Goal: Information Seeking & Learning: Check status

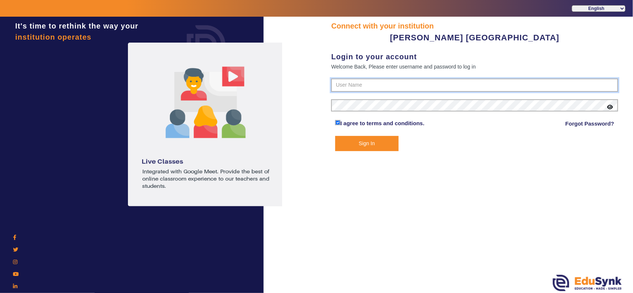
type input "7685859009"
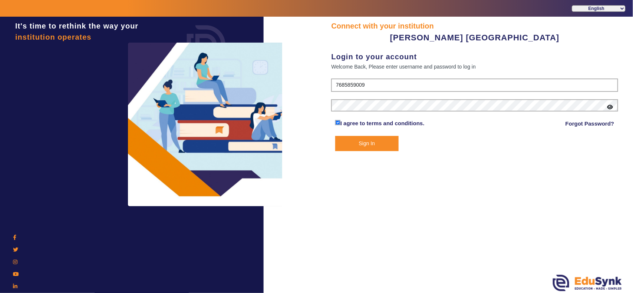
click at [366, 144] on button "Sign In" at bounding box center [366, 143] width 63 height 15
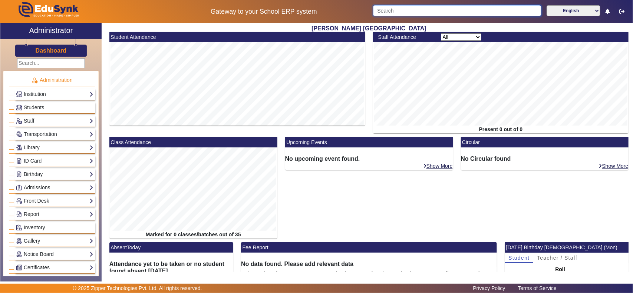
click at [425, 10] on input "Search" at bounding box center [457, 10] width 168 height 11
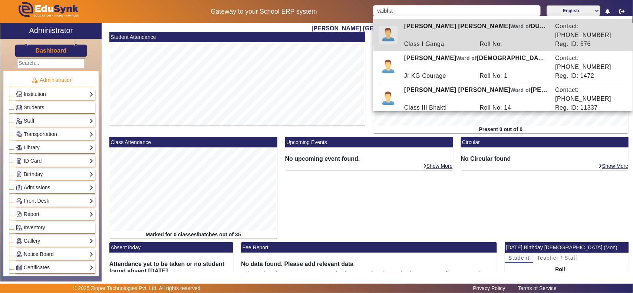
click at [542, 40] on div "Roll No:" at bounding box center [514, 44] width 76 height 9
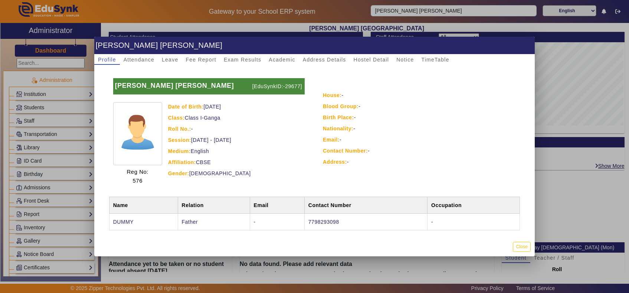
click at [291, 86] on p "[EduSynkID:-29677]" at bounding box center [277, 86] width 54 height 16
copy p "29677"
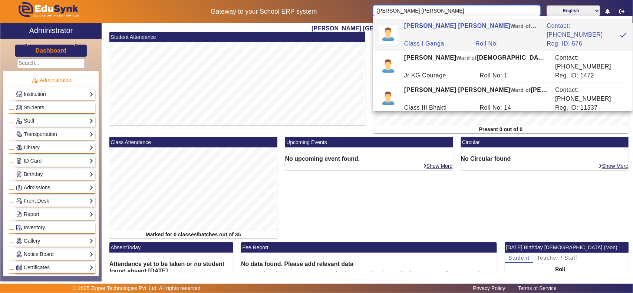
drag, startPoint x: 457, startPoint y: 10, endPoint x: 403, endPoint y: 10, distance: 54.2
click at [403, 10] on input "VAIBHAV JEEVIKA PARADKAR" at bounding box center [456, 10] width 167 height 11
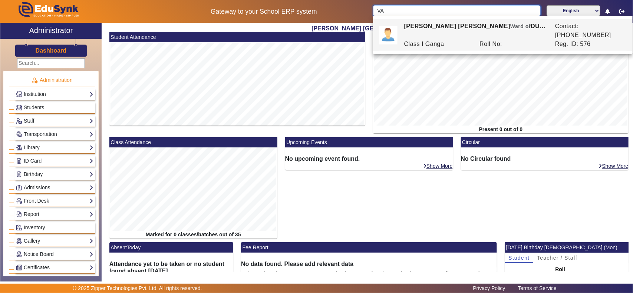
type input "V"
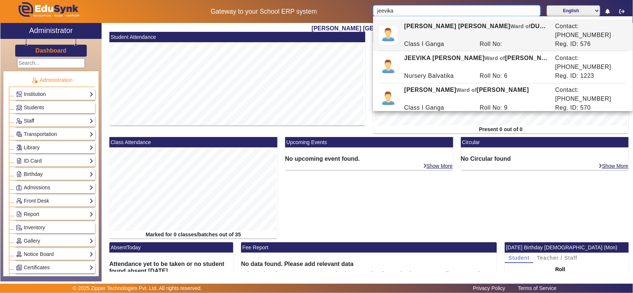
type input "jeevika"
click at [250, 129] on div "Student Attendance" at bounding box center [237, 84] width 264 height 105
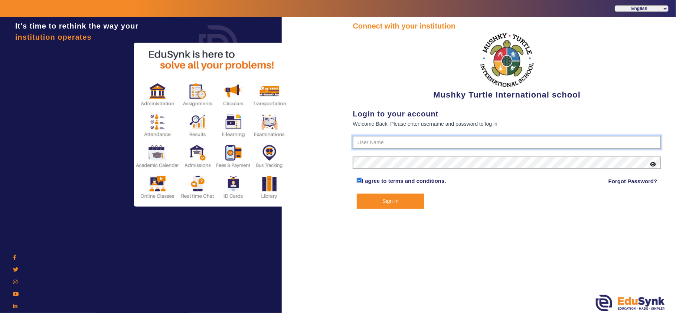
type input "9950605811"
click at [392, 199] on button "Sign In" at bounding box center [391, 201] width 68 height 15
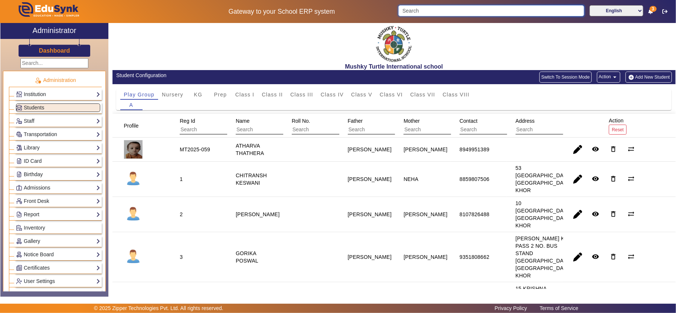
click at [515, 13] on input "Search" at bounding box center [491, 10] width 186 height 11
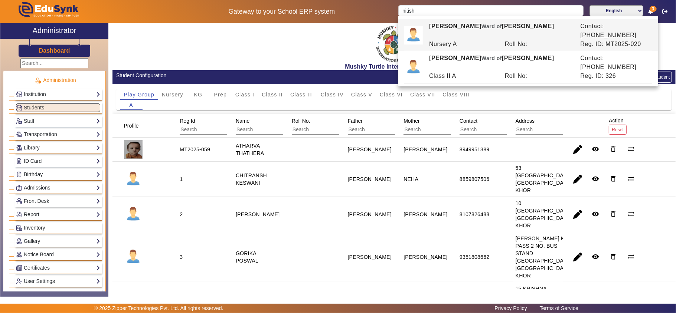
click at [532, 40] on div "Roll No:" at bounding box center [539, 44] width 76 height 9
type input "NITISH JAIN"
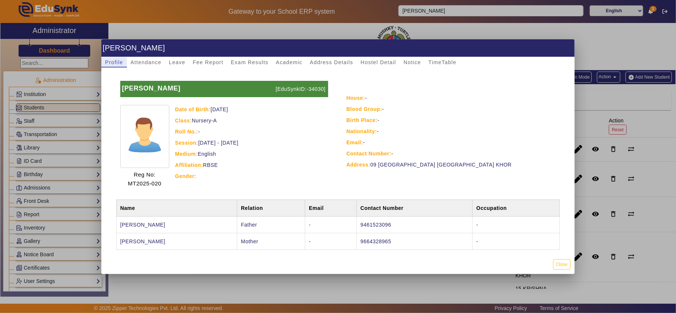
scroll to position [8, 0]
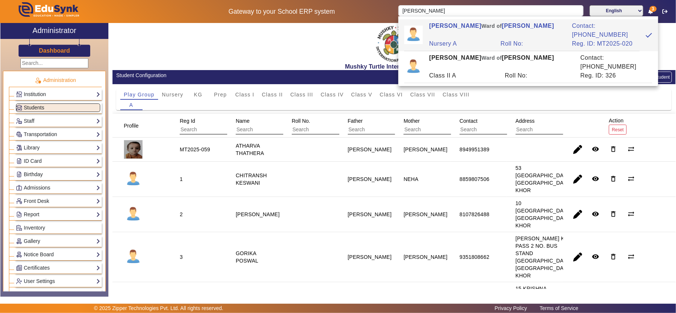
click at [43, 107] on span "Students" at bounding box center [34, 108] width 20 height 6
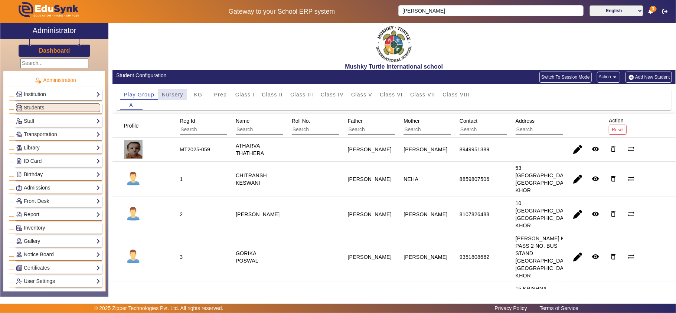
click at [177, 95] on span "Nursery" at bounding box center [173, 94] width 22 height 5
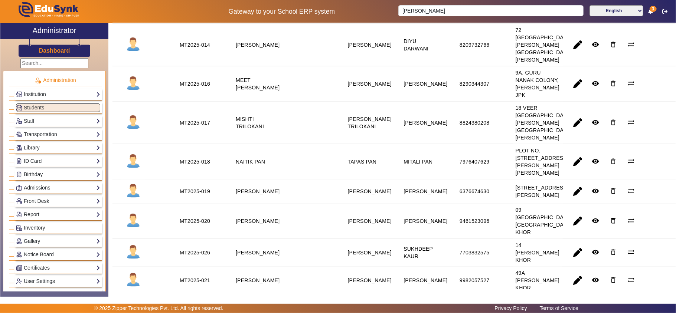
scroll to position [742, 0]
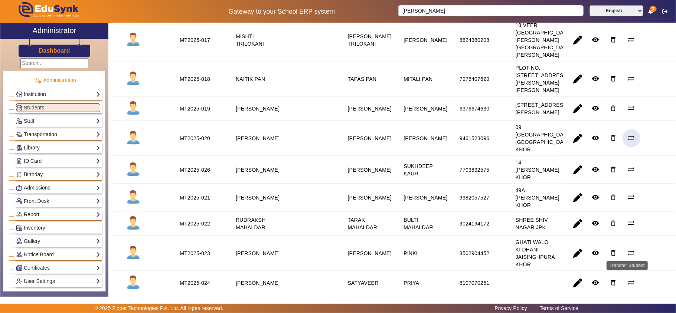
click at [628, 142] on mat-icon "sync_alt" at bounding box center [630, 137] width 7 height 7
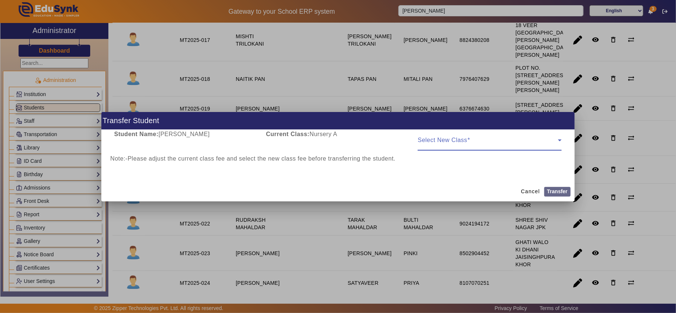
click at [441, 142] on span at bounding box center [487, 143] width 140 height 9
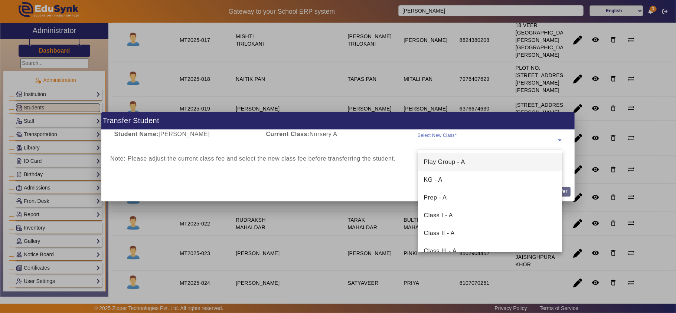
click at [444, 163] on span "Play Group - A" at bounding box center [444, 162] width 41 height 9
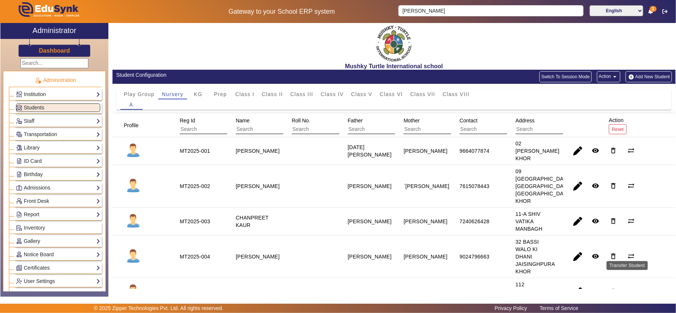
scroll to position [0, 0]
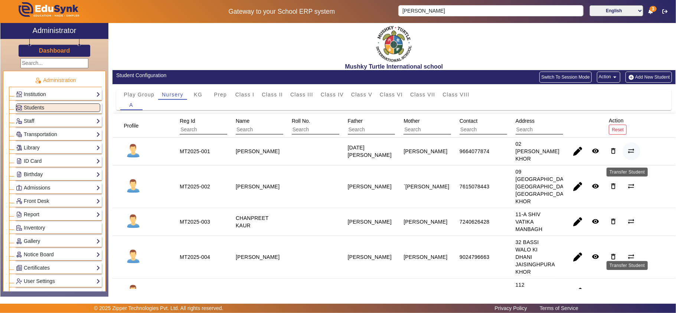
click at [627, 153] on mat-icon "sync_alt" at bounding box center [630, 150] width 7 height 7
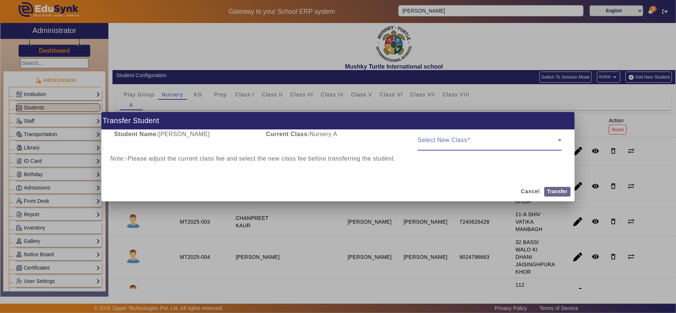
click at [468, 147] on mat-form-field "Select New Class" at bounding box center [489, 140] width 144 height 21
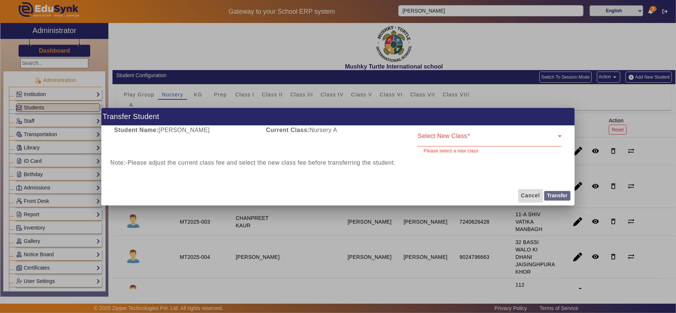
click at [523, 196] on span "Cancel" at bounding box center [530, 196] width 19 height 8
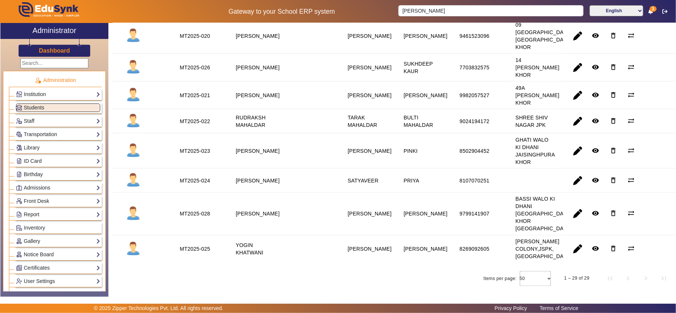
scroll to position [877, 0]
click at [627, 39] on mat-icon "sync_alt" at bounding box center [630, 35] width 7 height 7
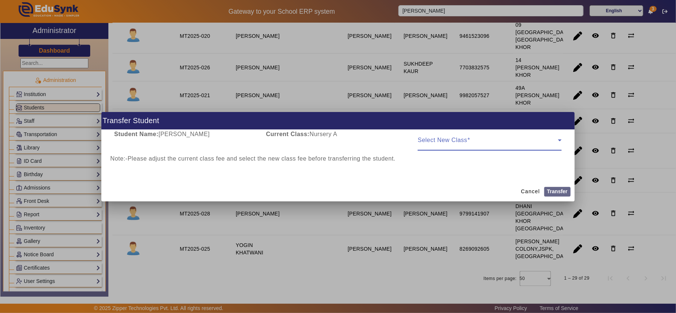
click at [449, 145] on span at bounding box center [487, 143] width 140 height 9
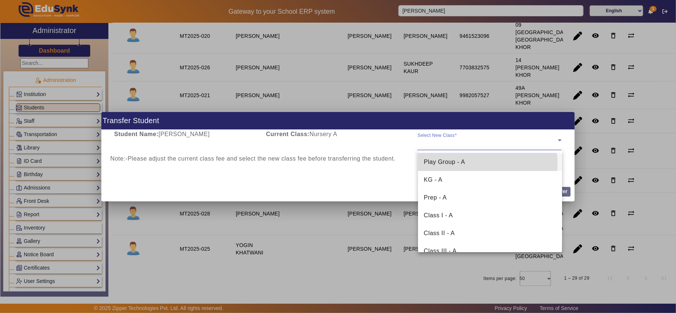
click at [450, 165] on span "Play Group - A" at bounding box center [444, 162] width 41 height 9
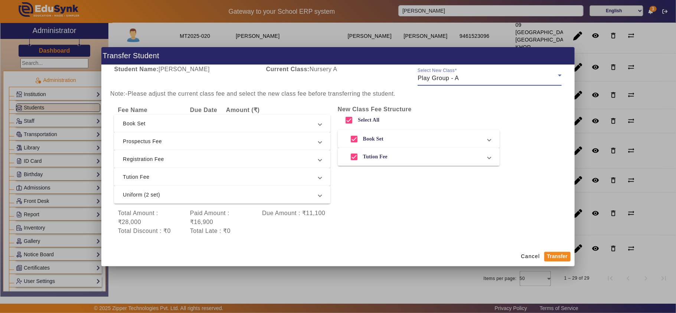
click at [174, 125] on span "Book Set" at bounding box center [221, 123] width 196 height 9
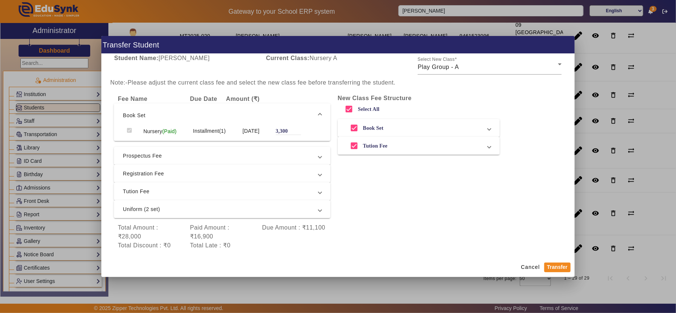
click at [185, 115] on span "Book Set" at bounding box center [221, 115] width 196 height 9
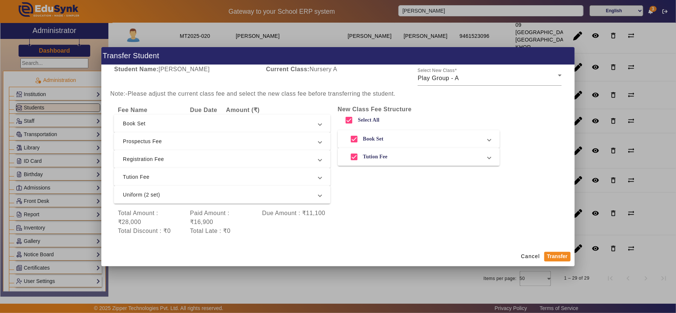
click at [180, 140] on span "Prospectus Fee" at bounding box center [221, 141] width 196 height 9
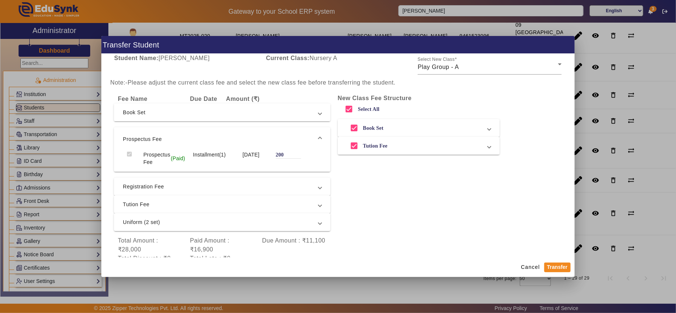
click at [194, 115] on span "Book Set" at bounding box center [221, 112] width 196 height 9
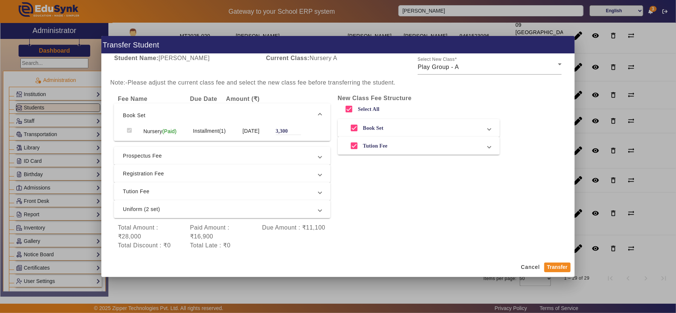
click at [194, 115] on span "Book Set" at bounding box center [221, 115] width 196 height 9
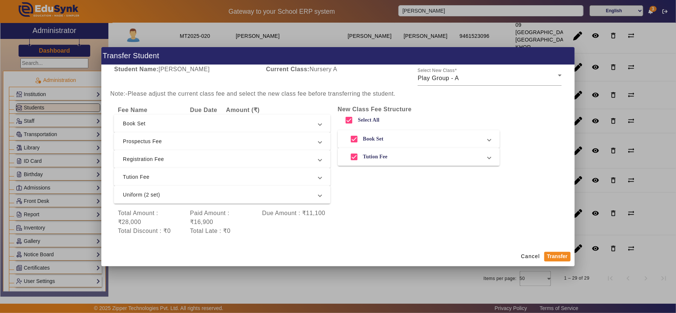
click at [188, 141] on span "Prospectus Fee" at bounding box center [221, 141] width 196 height 9
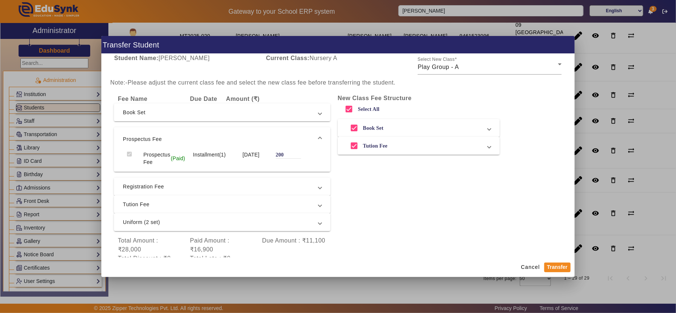
click at [189, 188] on span "Registration Fee" at bounding box center [221, 186] width 196 height 9
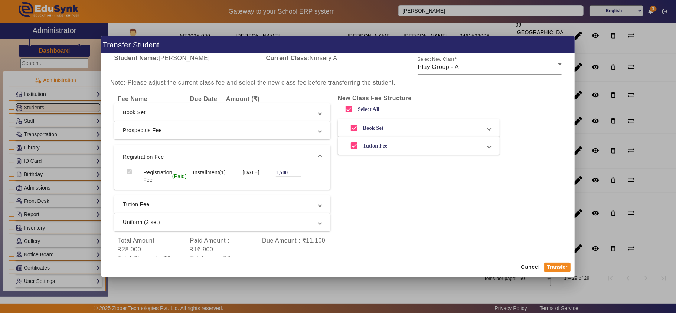
click at [191, 200] on span "Tution Fee" at bounding box center [221, 204] width 196 height 9
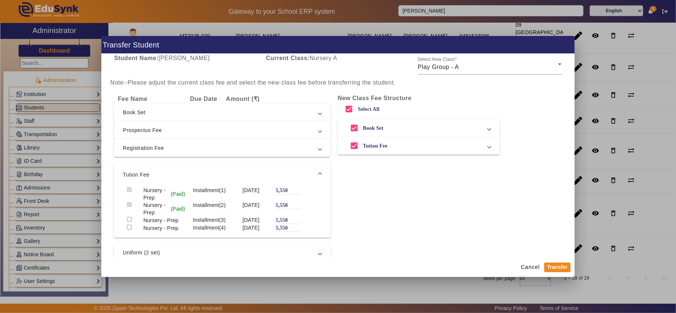
scroll to position [61, 0]
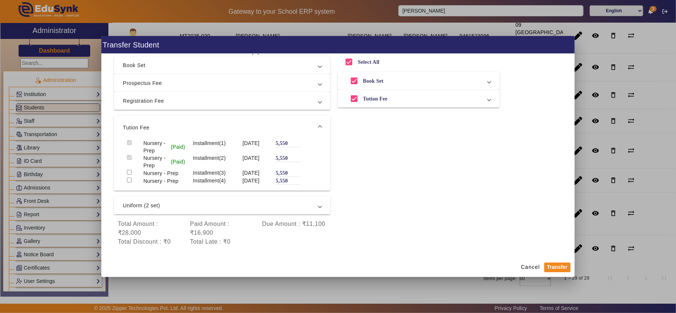
click at [198, 205] on span "Uniform (2 set)" at bounding box center [221, 205] width 196 height 9
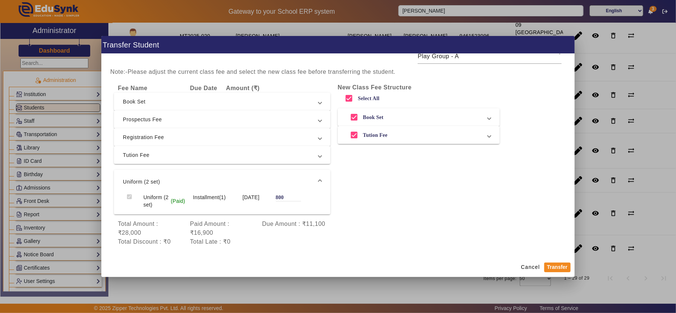
scroll to position [11, 0]
click at [205, 181] on span "Uniform (2 set)" at bounding box center [221, 181] width 196 height 9
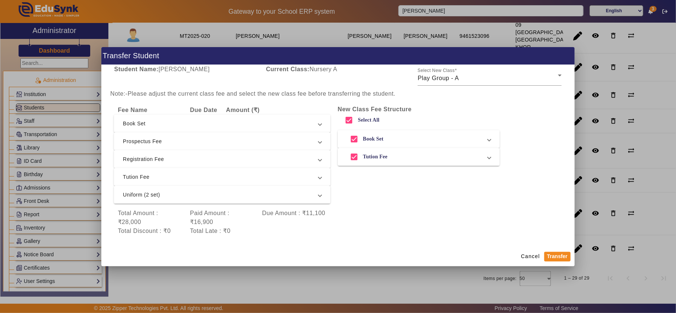
scroll to position [0, 0]
click at [529, 257] on span "Cancel" at bounding box center [530, 257] width 19 height 8
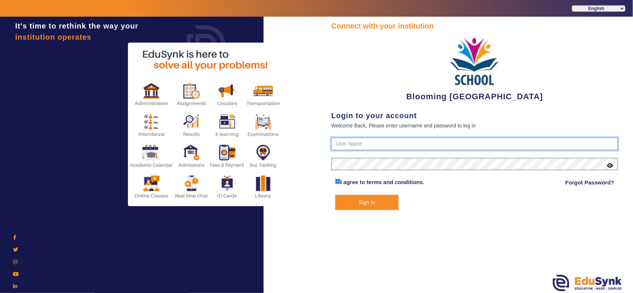
type input "4141419999"
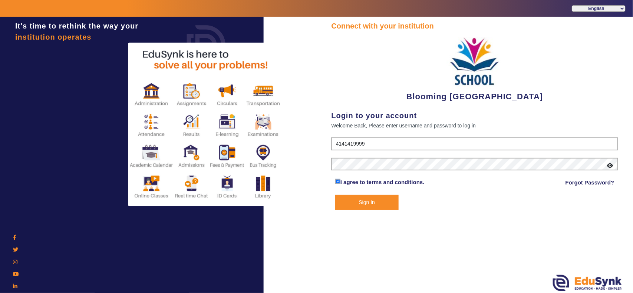
click at [384, 204] on button "Sign In" at bounding box center [366, 202] width 63 height 15
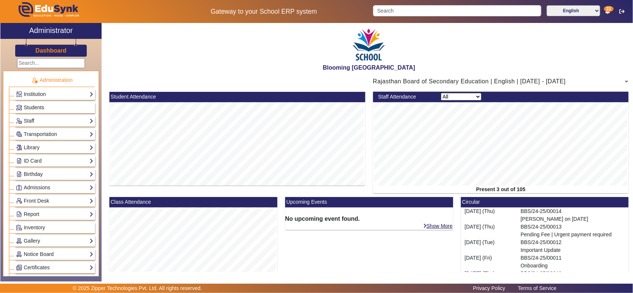
click at [35, 108] on span "Students" at bounding box center [34, 108] width 20 height 6
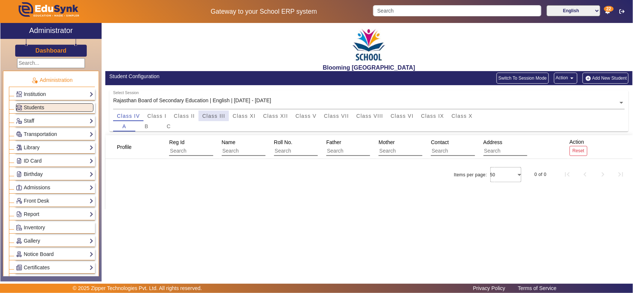
click at [221, 115] on span "Class III" at bounding box center [214, 116] width 23 height 5
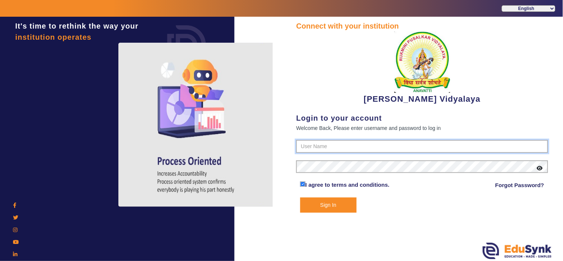
type input "1236547891"
click at [325, 203] on button "Sign In" at bounding box center [328, 204] width 56 height 15
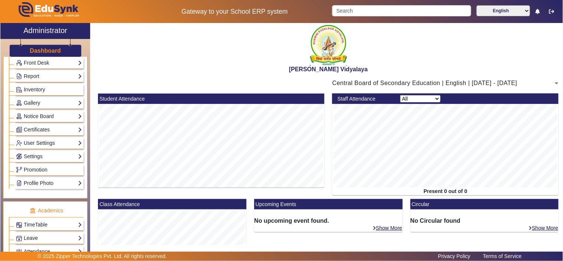
scroll to position [275, 0]
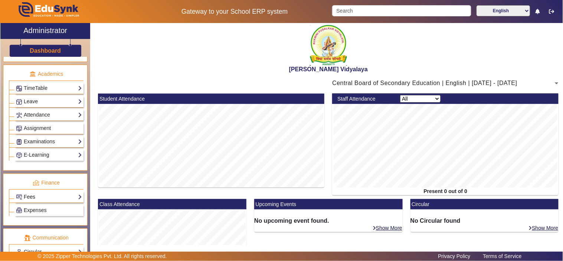
click at [40, 198] on link "Fees" at bounding box center [49, 197] width 66 height 9
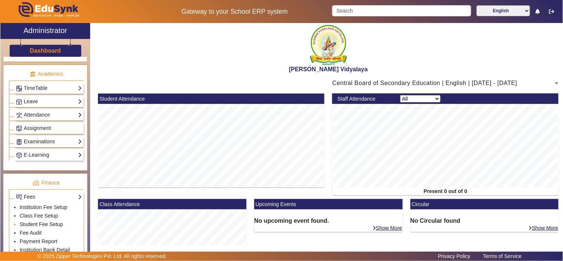
click at [39, 227] on link "Student Fee Setup" at bounding box center [41, 224] width 43 height 6
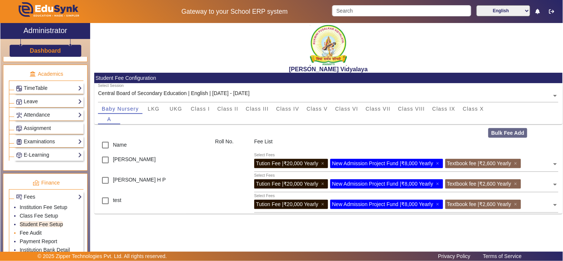
click at [36, 233] on link "Fee Audit" at bounding box center [31, 233] width 22 height 6
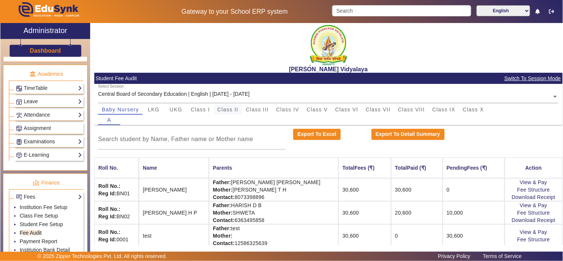
click at [228, 110] on span "Class II" at bounding box center [227, 109] width 21 height 5
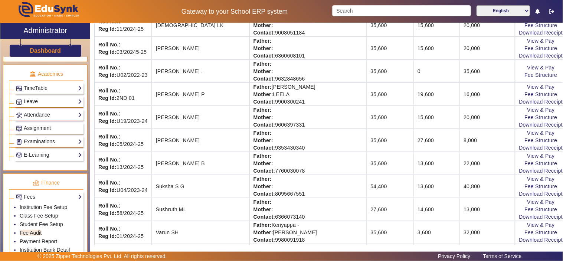
scroll to position [761, 0]
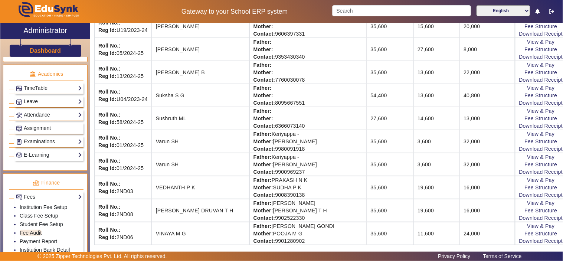
click at [288, 173] on td "Father: [PERSON_NAME] - Mother: [PERSON_NAME] Contact: [PHONE_NUMBER]" at bounding box center [307, 164] width 117 height 23
click at [292, 150] on td "Father: [PERSON_NAME] - Mother: [PERSON_NAME] Contact: [PHONE_NUMBER]" at bounding box center [307, 141] width 117 height 23
click at [292, 175] on td "Father: [PERSON_NAME] - Mother: [PERSON_NAME] Contact: [PHONE_NUMBER]" at bounding box center [307, 164] width 117 height 23
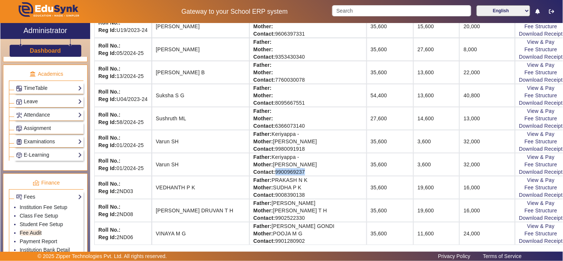
click at [292, 175] on td "Father: [PERSON_NAME] - Mother: [PERSON_NAME] Contact: [PHONE_NUMBER]" at bounding box center [307, 164] width 117 height 23
click at [297, 151] on td "Father: [PERSON_NAME] - Mother: [PERSON_NAME] Contact: [PHONE_NUMBER]" at bounding box center [307, 141] width 117 height 23
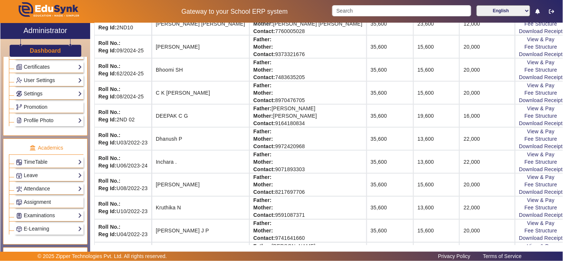
scroll to position [0, 0]
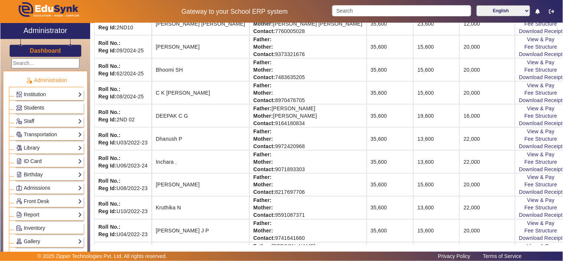
click at [39, 106] on span "Students" at bounding box center [34, 108] width 20 height 6
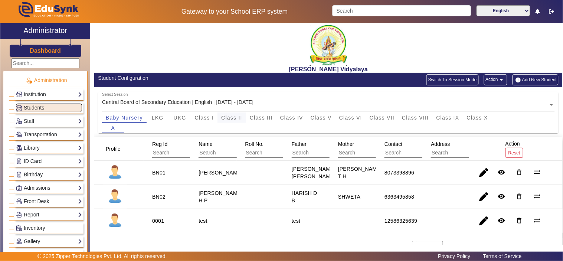
click at [236, 118] on span "Class II" at bounding box center [231, 117] width 21 height 5
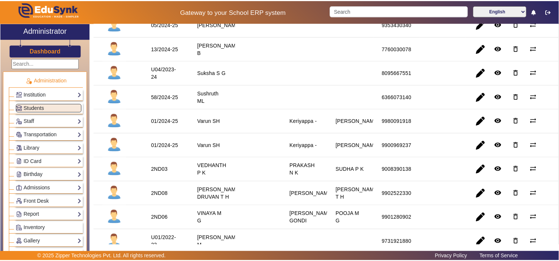
scroll to position [824, 0]
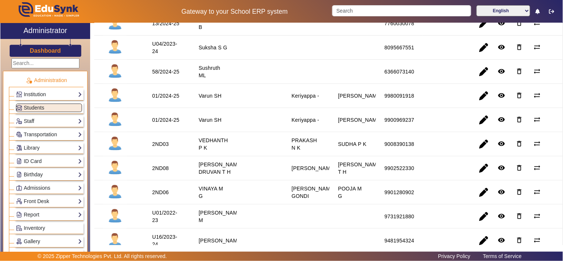
click at [161, 121] on div "01/2024-25" at bounding box center [165, 119] width 27 height 7
click at [481, 125] on span "button" at bounding box center [484, 120] width 18 height 18
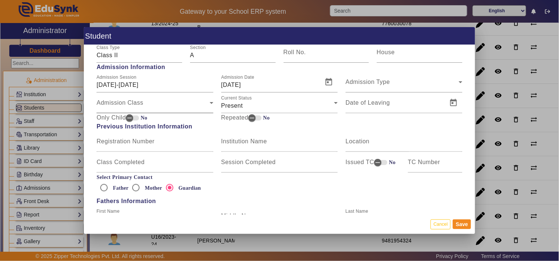
scroll to position [343, 0]
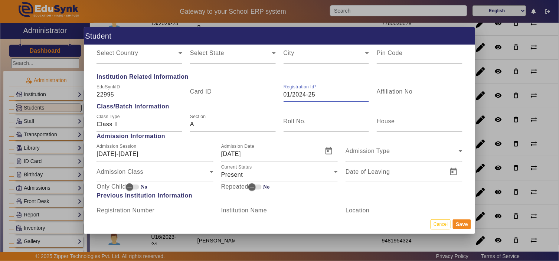
click at [305, 95] on input "01/2024-25" at bounding box center [326, 94] width 86 height 9
drag, startPoint x: 314, startPoint y: 94, endPoint x: 275, endPoint y: 94, distance: 39.3
click at [275, 94] on div "EduSynkID 22995 Card ID Registration Id 01/2024-25 Affiliation No" at bounding box center [279, 91] width 373 height 21
click at [444, 224] on button "Cancel" at bounding box center [440, 224] width 20 height 10
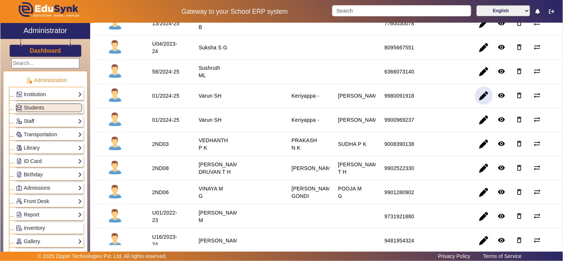
click at [480, 99] on span "button" at bounding box center [484, 96] width 18 height 18
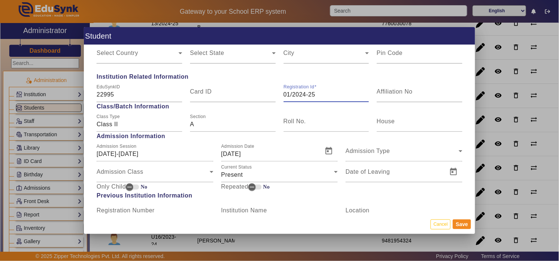
drag, startPoint x: 321, startPoint y: 95, endPoint x: 227, endPoint y: 106, distance: 94.6
click at [227, 106] on div "Personal Information First Name Varun Middle Name Last Name SH Date of Birth [D…" at bounding box center [279, 130] width 391 height 170
click at [434, 224] on button "Cancel" at bounding box center [440, 224] width 20 height 10
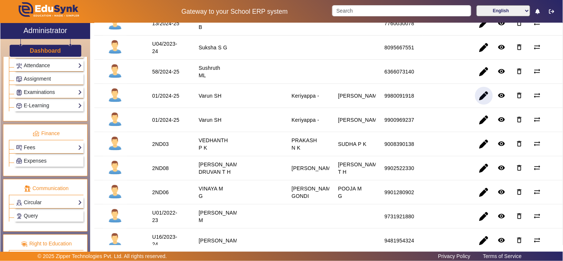
scroll to position [347, 0]
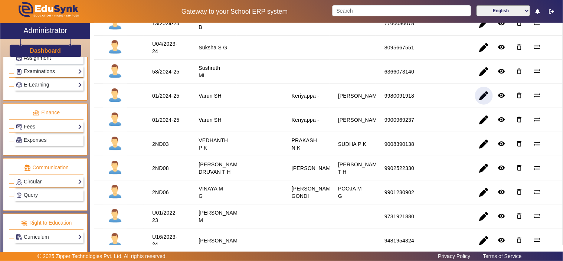
click at [36, 126] on link "Fees" at bounding box center [49, 126] width 66 height 9
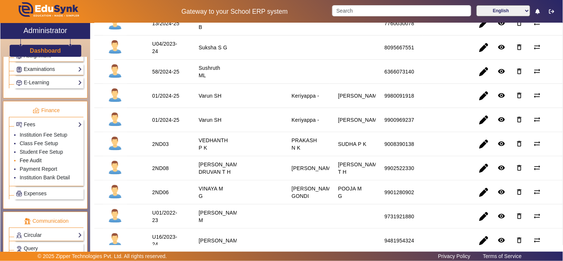
click at [40, 160] on link "Fee Audit" at bounding box center [31, 160] width 22 height 6
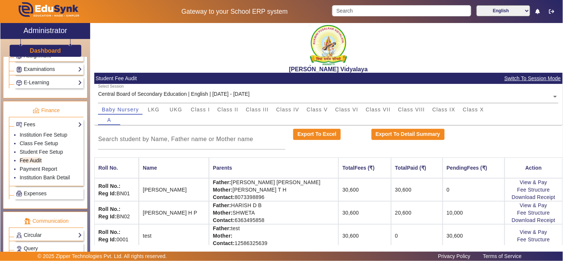
scroll to position [6, 0]
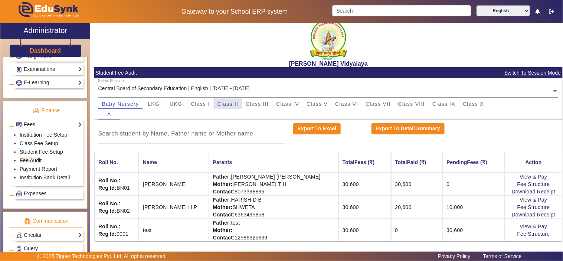
click at [233, 102] on span "Class II" at bounding box center [227, 103] width 21 height 5
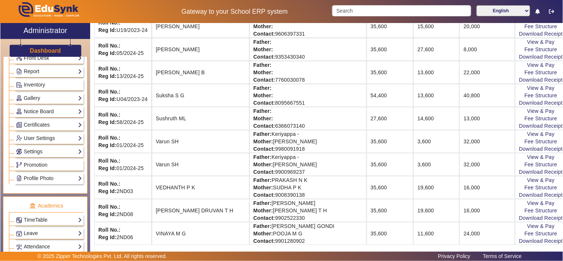
scroll to position [0, 0]
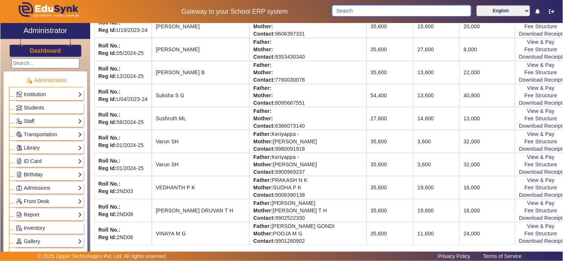
click at [374, 12] on input "Search" at bounding box center [401, 10] width 139 height 11
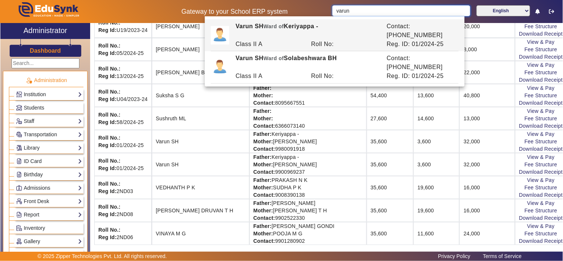
type input "varun"
click at [307, 6] on div "Gateway to your School ERP system varun English हिंदी (Hindi) ಕನ್ನಡ (Kannada) த…" at bounding box center [281, 11] width 562 height 23
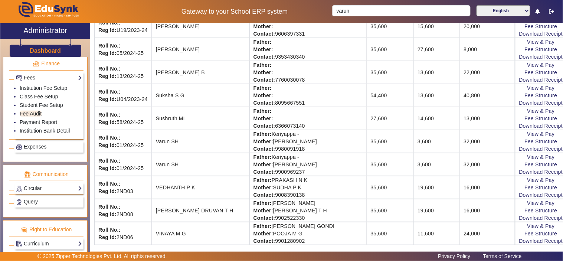
scroll to position [403, 0]
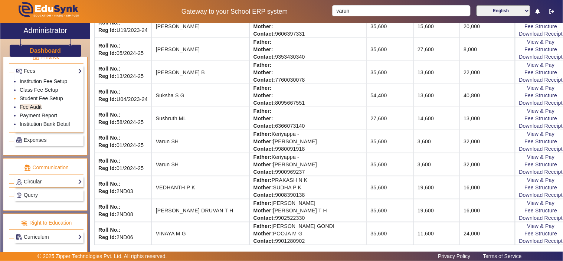
click at [41, 97] on link "Student Fee Setup" at bounding box center [41, 98] width 43 height 6
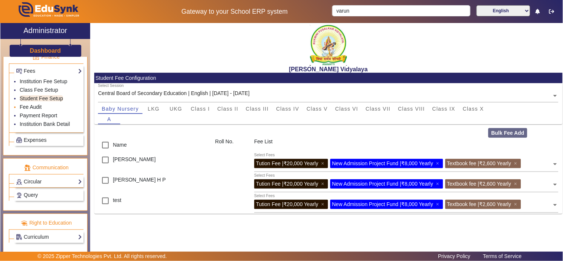
click at [34, 106] on link "Fee Audit" at bounding box center [31, 107] width 22 height 6
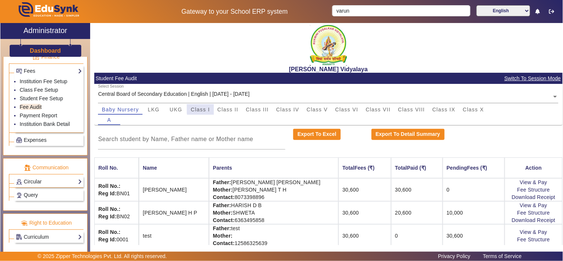
click at [203, 108] on span "Class I" at bounding box center [200, 109] width 19 height 5
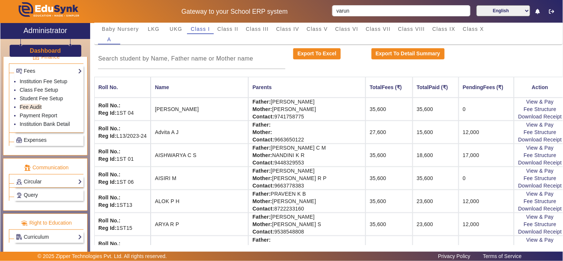
scroll to position [61, 0]
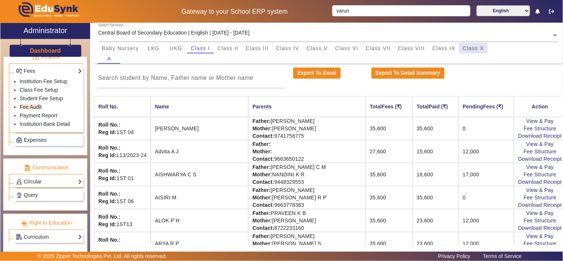
click at [465, 46] on span "Class X" at bounding box center [473, 48] width 21 height 5
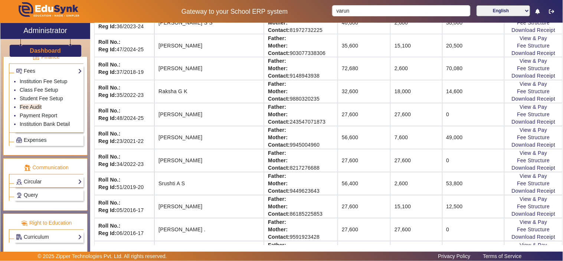
scroll to position [375, 0]
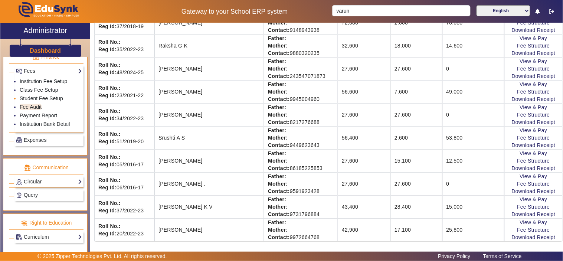
click at [35, 98] on link "Student Fee Setup" at bounding box center [41, 98] width 43 height 6
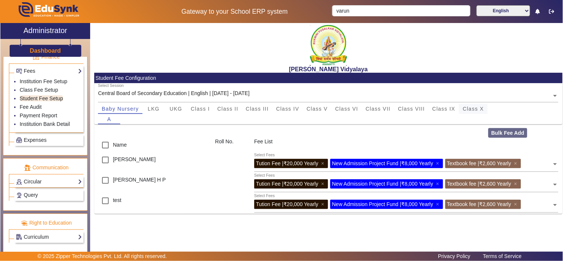
click at [469, 108] on span "Class X" at bounding box center [473, 108] width 21 height 5
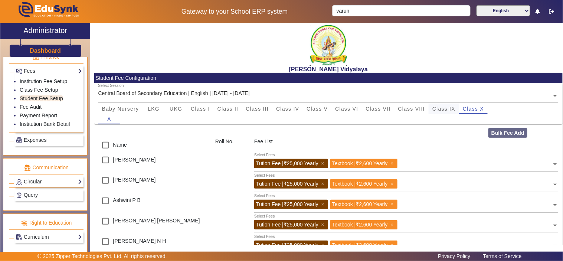
click at [450, 106] on span "Class IX" at bounding box center [443, 108] width 23 height 5
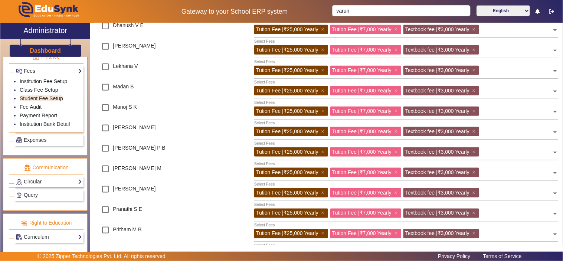
scroll to position [103, 0]
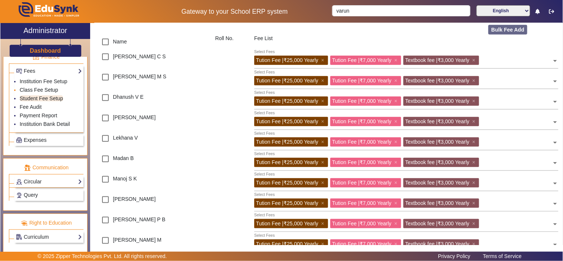
click at [47, 89] on link "Class Fee Setup" at bounding box center [39, 90] width 39 height 6
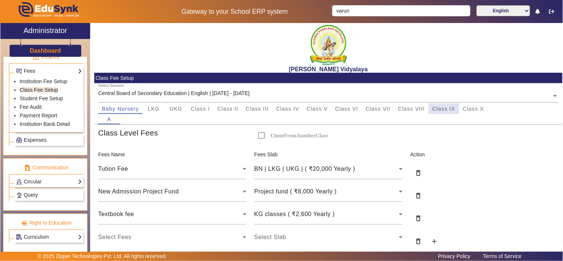
click at [452, 105] on span "Class IX" at bounding box center [443, 109] width 23 height 10
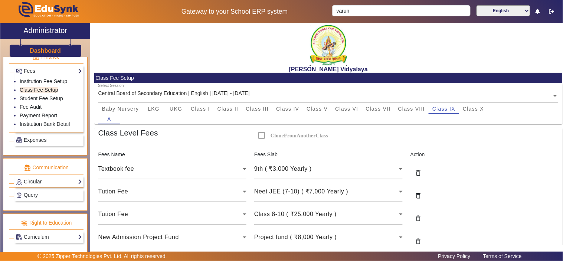
scroll to position [67, 0]
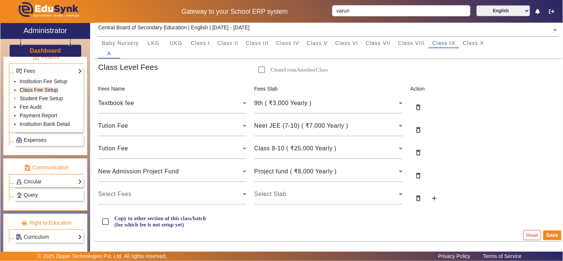
click at [39, 98] on link "Student Fee Setup" at bounding box center [41, 98] width 43 height 6
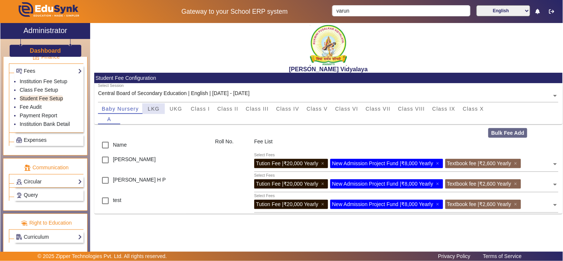
click at [151, 109] on span "LKG" at bounding box center [154, 108] width 12 height 5
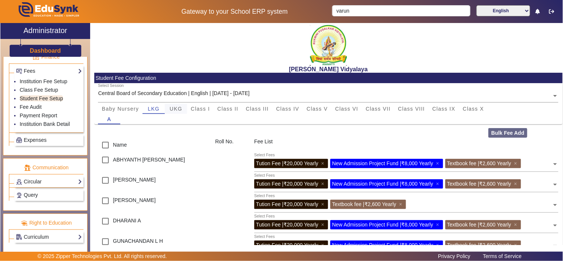
click at [169, 108] on div "UKG" at bounding box center [176, 109] width 22 height 10
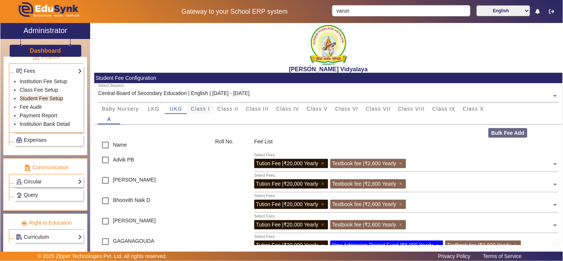
click at [204, 107] on span "Class I" at bounding box center [200, 108] width 19 height 5
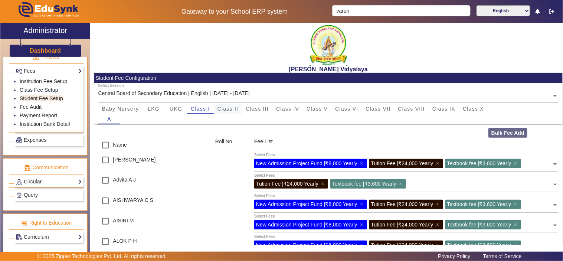
click at [230, 109] on span "Class II" at bounding box center [227, 108] width 21 height 5
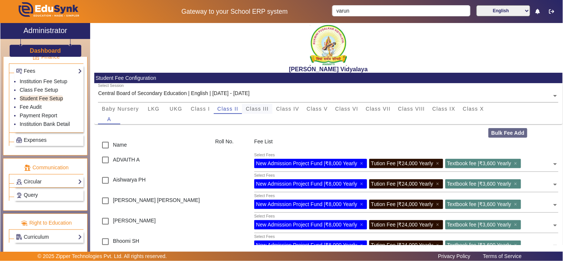
click at [264, 108] on span "Class III" at bounding box center [257, 108] width 23 height 5
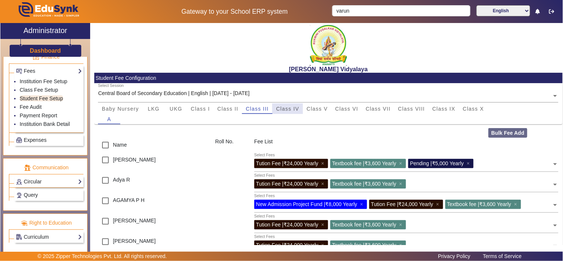
click at [283, 108] on span "Class IV" at bounding box center [287, 108] width 23 height 5
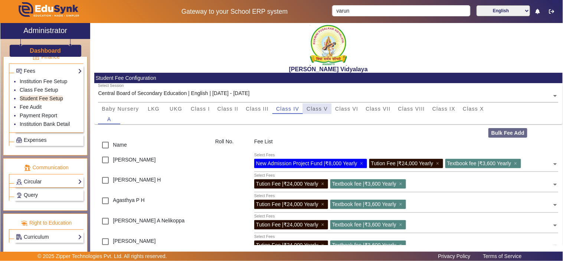
click at [312, 108] on span "Class V" at bounding box center [316, 108] width 21 height 5
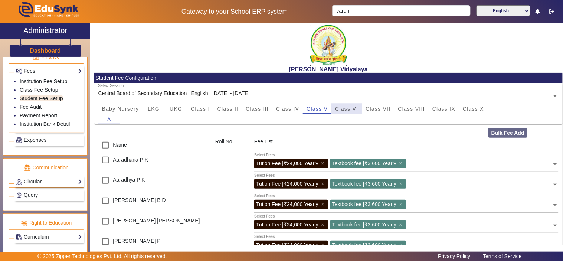
click at [348, 106] on span "Class VI" at bounding box center [346, 108] width 23 height 5
click at [386, 108] on span "Class VII" at bounding box center [378, 108] width 25 height 5
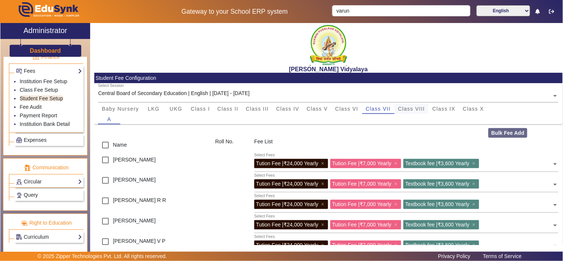
click at [419, 110] on span "Class VIII" at bounding box center [411, 108] width 27 height 5
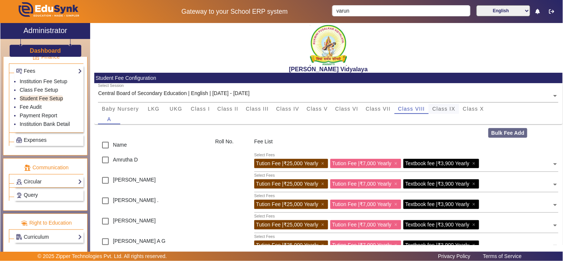
click at [446, 106] on span "Class IX" at bounding box center [443, 108] width 23 height 5
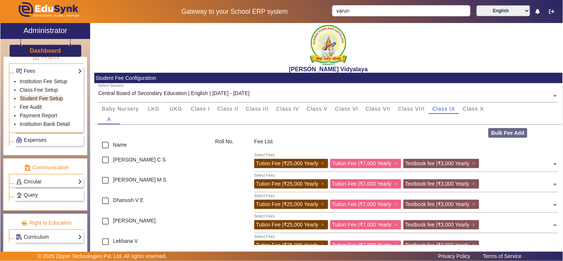
click at [28, 107] on link "Fee Audit" at bounding box center [31, 107] width 22 height 6
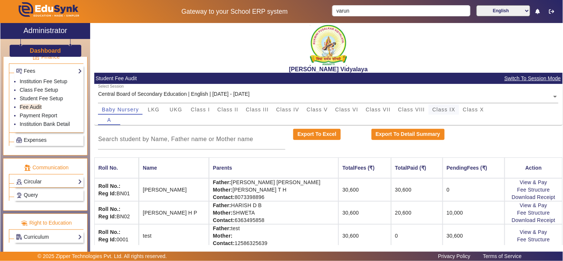
click at [445, 108] on span "Class IX" at bounding box center [443, 109] width 23 height 5
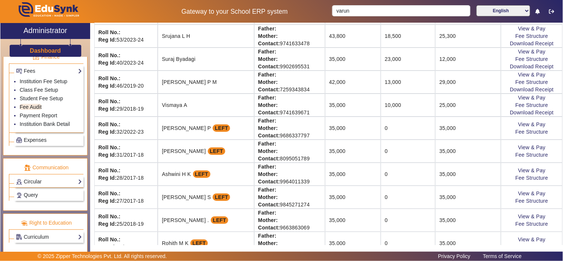
scroll to position [555, 0]
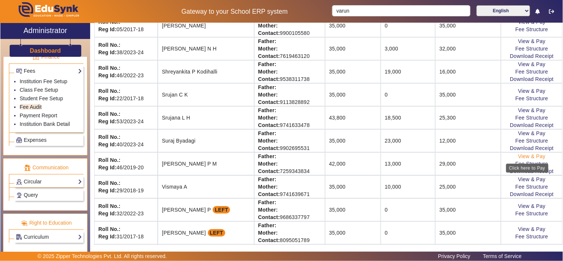
click at [530, 157] on link "View & Pay" at bounding box center [531, 156] width 27 height 6
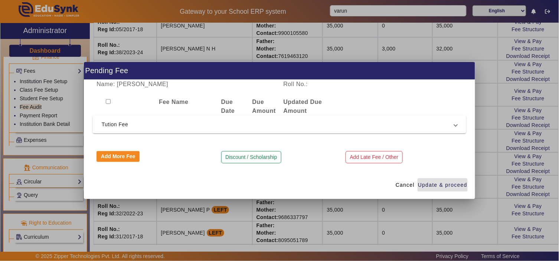
click at [180, 125] on span "Tution Fee" at bounding box center [278, 124] width 352 height 9
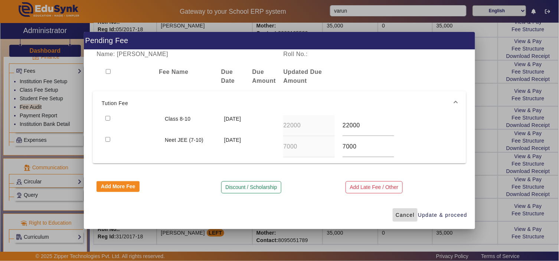
click at [404, 216] on span "Cancel" at bounding box center [405, 215] width 19 height 8
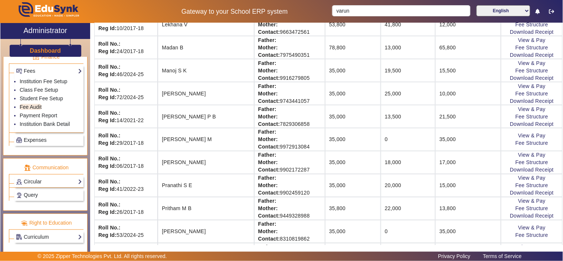
scroll to position [275, 0]
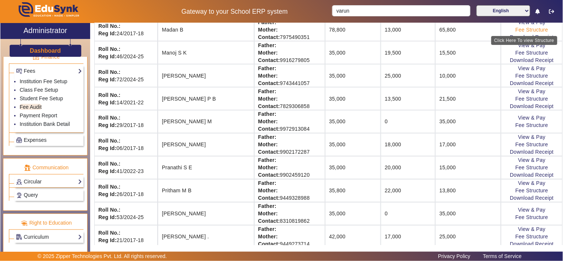
click at [529, 27] on link "Fee Structure" at bounding box center [531, 30] width 33 height 6
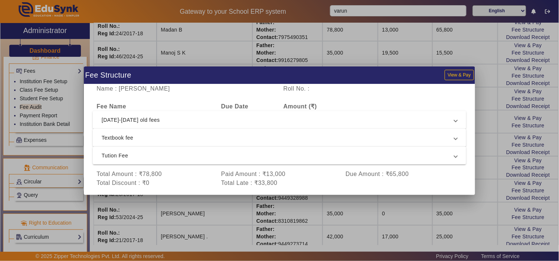
click at [203, 122] on span "[DATE]-[DATE] old fees" at bounding box center [278, 119] width 352 height 9
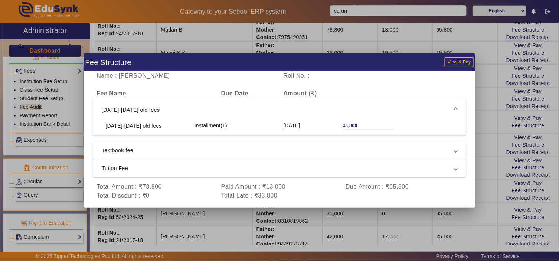
click at [152, 149] on span "Textbook fee" at bounding box center [278, 150] width 352 height 9
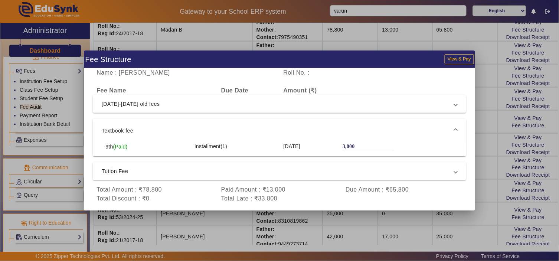
click at [153, 128] on span "Textbook fee" at bounding box center [278, 130] width 352 height 9
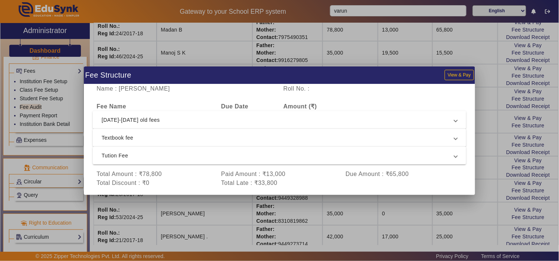
click at [450, 198] on div at bounding box center [279, 130] width 559 height 261
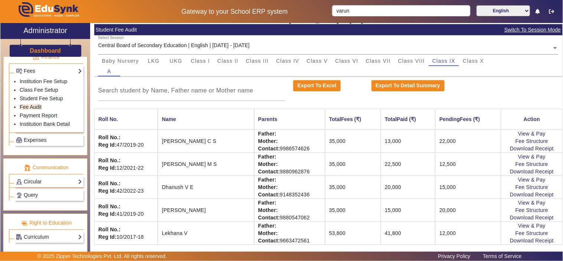
scroll to position [137, 0]
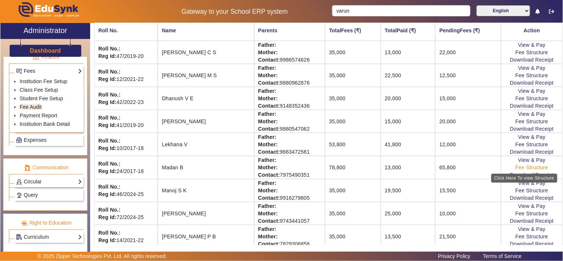
click at [521, 167] on link "Fee Structure" at bounding box center [531, 167] width 33 height 6
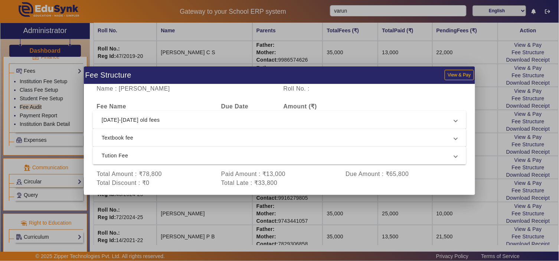
click at [161, 120] on span "[DATE]-[DATE] old fees" at bounding box center [278, 119] width 352 height 9
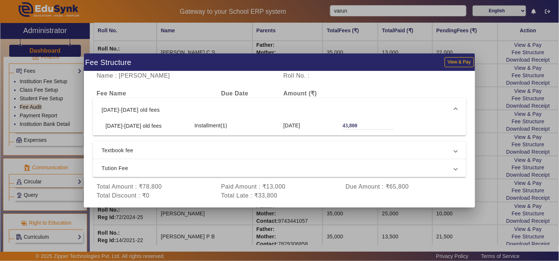
click at [134, 152] on span "Textbook fee" at bounding box center [278, 150] width 352 height 9
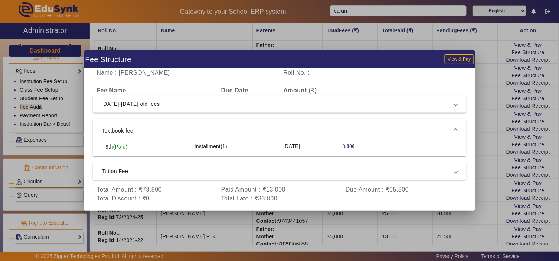
click at [132, 125] on mat-expansion-panel-header "Textbook fee" at bounding box center [279, 131] width 373 height 24
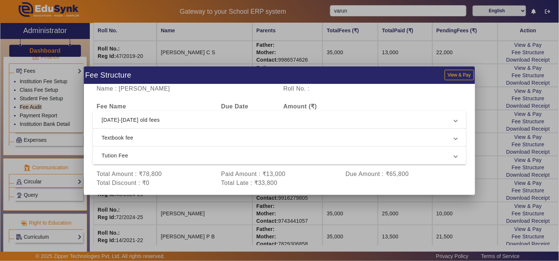
click at [129, 154] on span "Tution Fee" at bounding box center [278, 155] width 352 height 9
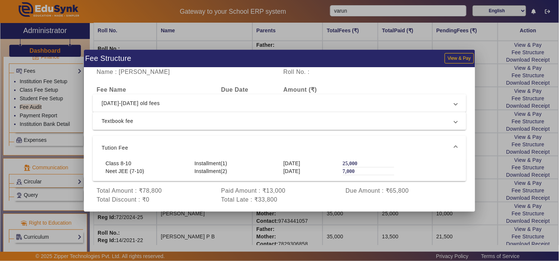
click at [116, 144] on span "Tution Fee" at bounding box center [278, 147] width 352 height 9
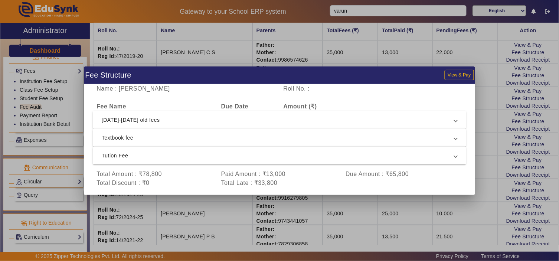
click at [196, 116] on span "[DATE]-[DATE] old fees" at bounding box center [278, 119] width 352 height 9
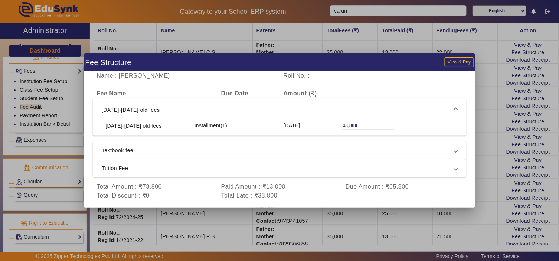
click at [199, 108] on span "[DATE]-[DATE] old fees" at bounding box center [278, 109] width 352 height 9
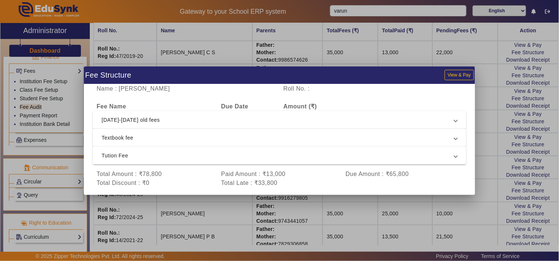
click at [191, 143] on mat-expansion-panel-header "Textbook fee" at bounding box center [279, 138] width 373 height 18
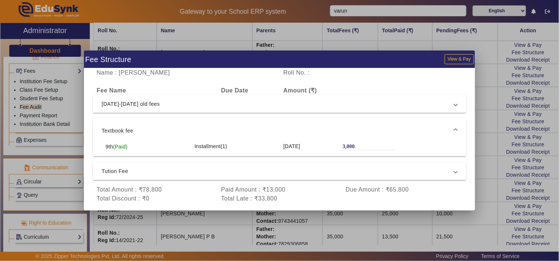
click at [186, 130] on span "Textbook fee" at bounding box center [278, 130] width 352 height 9
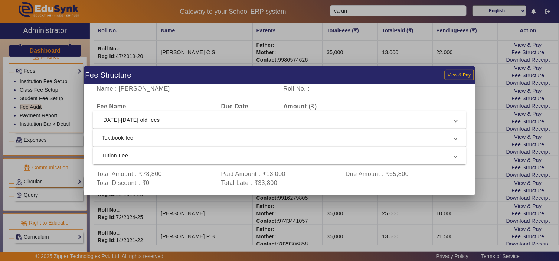
click at [171, 157] on span "Tution Fee" at bounding box center [278, 155] width 352 height 9
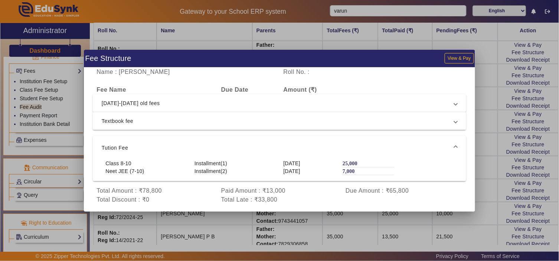
click at [90, 45] on div at bounding box center [279, 130] width 559 height 261
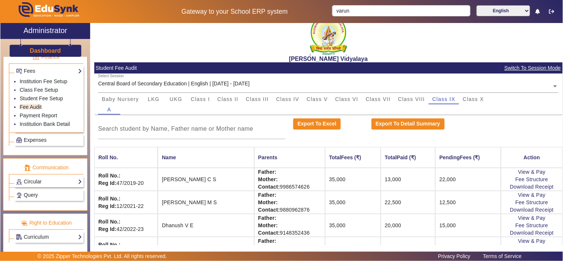
scroll to position [0, 0]
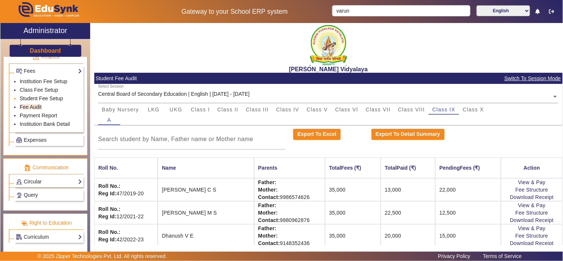
click at [44, 97] on link "Student Fee Setup" at bounding box center [41, 98] width 43 height 6
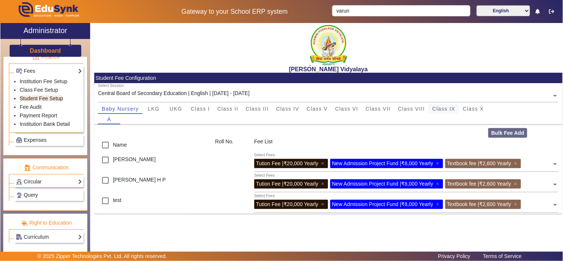
click at [440, 107] on span "Class IX" at bounding box center [443, 108] width 23 height 5
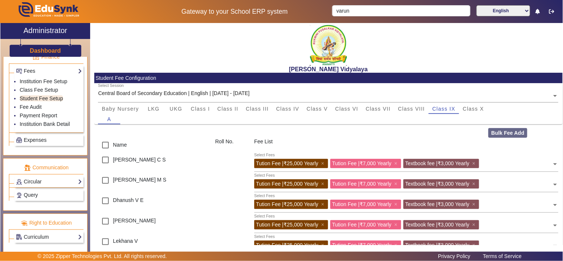
click at [255, 93] on input "text" at bounding box center [328, 96] width 460 height 8
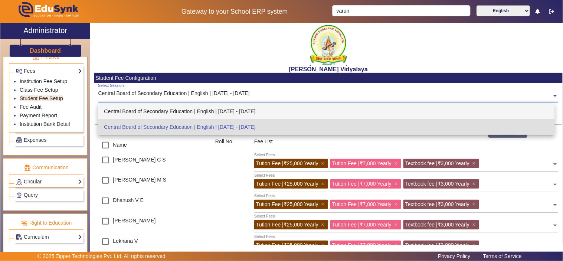
click at [252, 111] on div "Central Board of Secondary Education | English | [DATE] - [DATE]" at bounding box center [326, 112] width 457 height 16
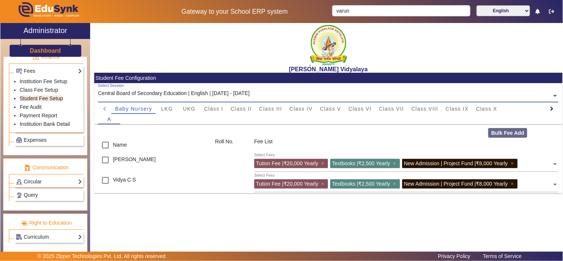
click at [271, 93] on input "text" at bounding box center [328, 96] width 460 height 8
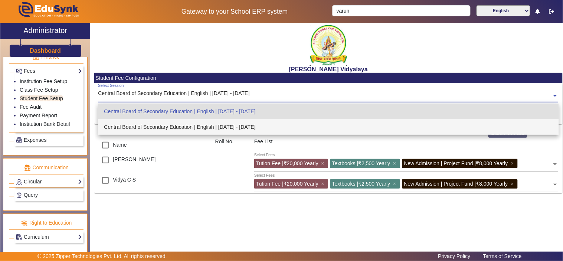
click at [256, 124] on div "Central Board of Secondary Education | English | [DATE] - [DATE]" at bounding box center [328, 127] width 461 height 16
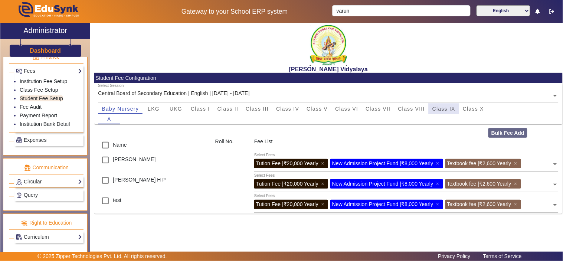
click at [439, 108] on span "Class IX" at bounding box center [443, 108] width 23 height 5
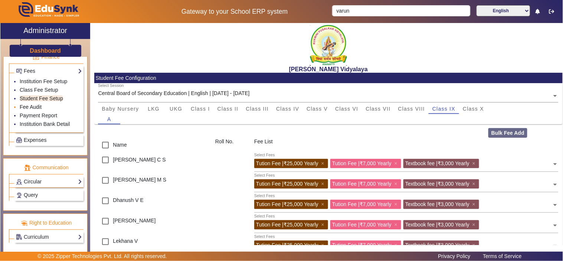
click at [38, 104] on link "Fee Audit" at bounding box center [31, 107] width 22 height 6
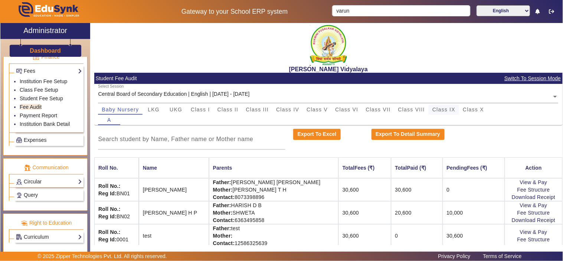
click at [444, 107] on span "Class IX" at bounding box center [443, 109] width 23 height 5
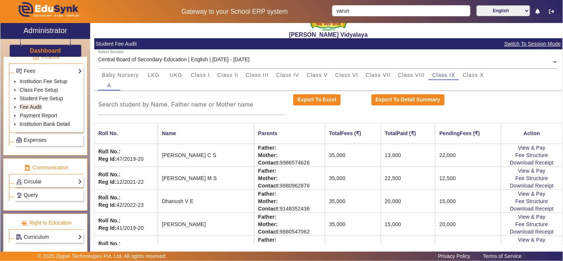
scroll to position [6, 0]
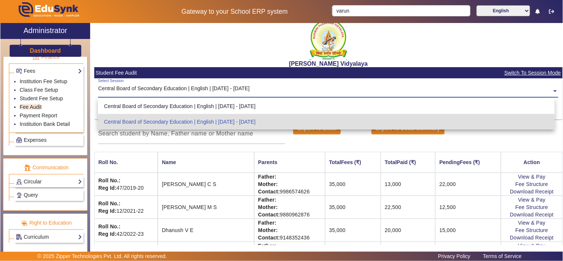
click at [284, 90] on input "text" at bounding box center [328, 91] width 460 height 8
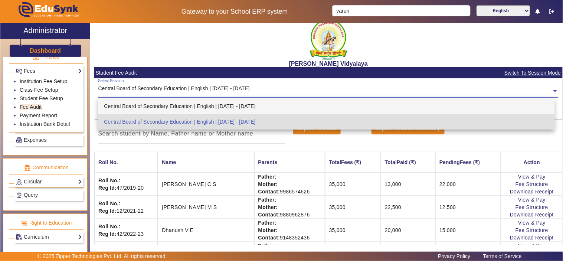
click at [234, 106] on div "Central Board of Secondary Education | English | [DATE] - [DATE]" at bounding box center [326, 106] width 457 height 16
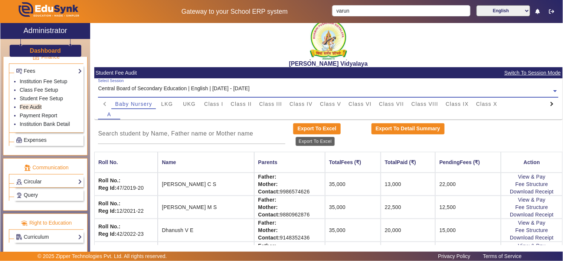
scroll to position [0, 0]
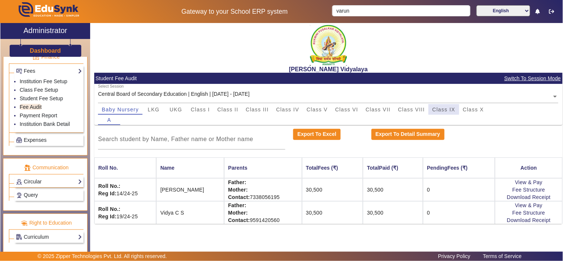
click at [431, 109] on div "Class IX" at bounding box center [444, 109] width 30 height 10
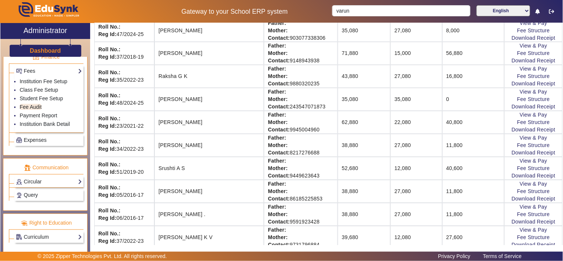
scroll to position [375, 0]
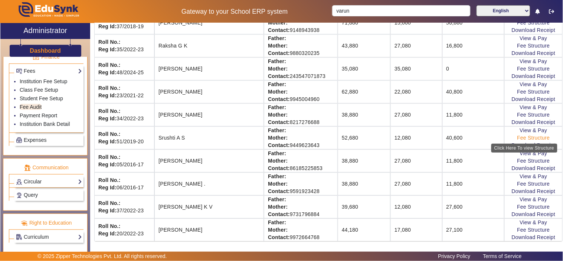
click at [533, 137] on link "Fee Structure" at bounding box center [533, 138] width 33 height 6
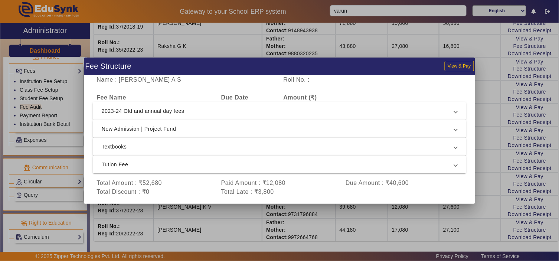
click at [206, 109] on span "2023-24 Old and annual day fees" at bounding box center [278, 110] width 352 height 9
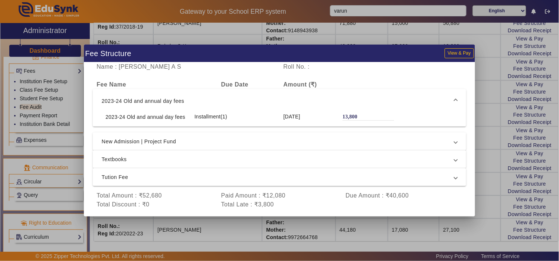
click at [210, 102] on span "2023-24 Old and annual day fees" at bounding box center [278, 100] width 352 height 9
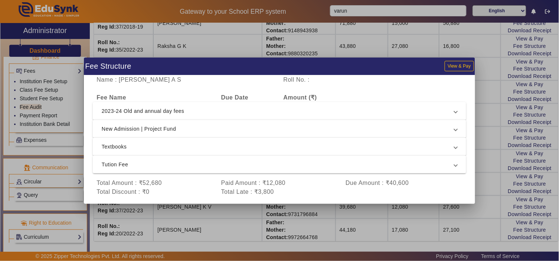
click at [423, 45] on div at bounding box center [279, 130] width 559 height 261
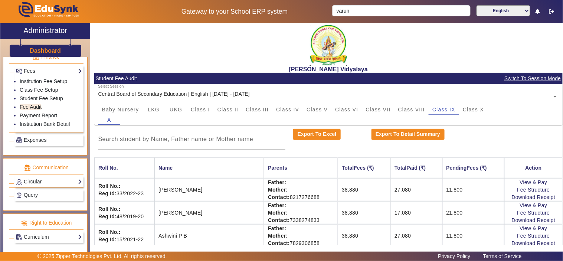
scroll to position [206, 0]
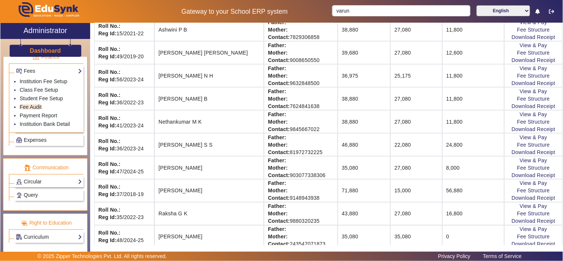
drag, startPoint x: 164, startPoint y: 192, endPoint x: 232, endPoint y: 192, distance: 67.9
click at [232, 192] on td "[PERSON_NAME]" at bounding box center [208, 190] width 109 height 23
drag, startPoint x: 401, startPoint y: 191, endPoint x: 373, endPoint y: 192, distance: 27.8
click at [390, 192] on td "15,000" at bounding box center [416, 190] width 52 height 23
drag, startPoint x: 314, startPoint y: 191, endPoint x: 459, endPoint y: 192, distance: 145.1
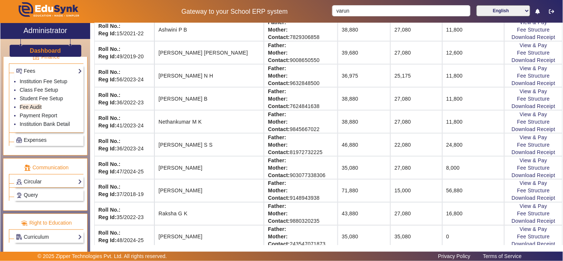
click at [459, 192] on tr "Roll No.: Reg Id: 37/2018-19 [PERSON_NAME] Father: Mother: Contact: 9148943938 …" at bounding box center [328, 190] width 468 height 23
click at [462, 187] on td "56,880" at bounding box center [473, 190] width 62 height 23
click at [528, 191] on link "Fee Structure" at bounding box center [533, 191] width 33 height 6
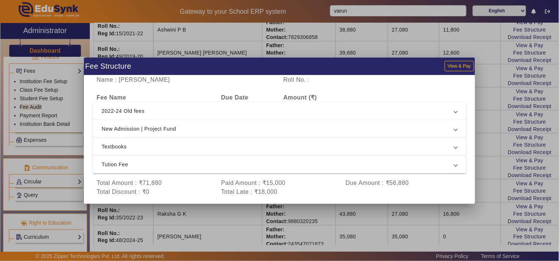
click at [224, 108] on span "2022-24 Old fees" at bounding box center [278, 110] width 352 height 9
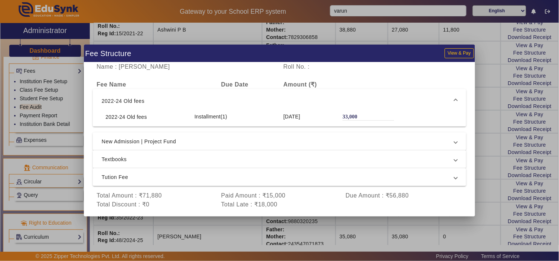
click at [183, 95] on mat-expansion-panel-header "2022-24 Old fees" at bounding box center [279, 101] width 373 height 24
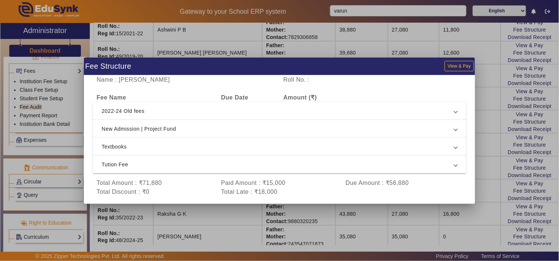
click at [176, 127] on span "New Admission | Project Fund" at bounding box center [278, 128] width 352 height 9
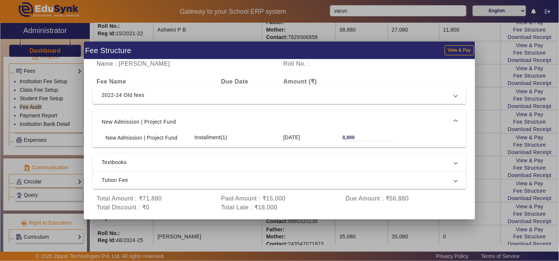
click at [173, 163] on span "Textbooks" at bounding box center [278, 162] width 352 height 9
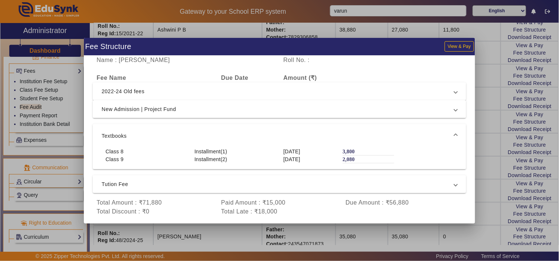
click at [172, 181] on span "Tution Fee" at bounding box center [278, 184] width 352 height 9
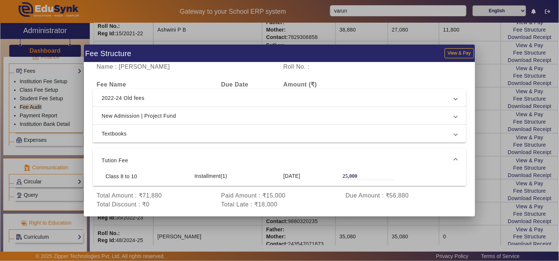
click at [175, 159] on span "Tution Fee" at bounding box center [278, 160] width 352 height 9
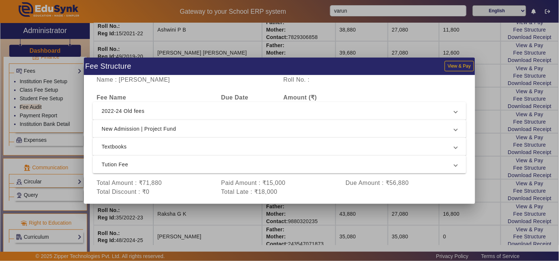
click at [408, 42] on div at bounding box center [279, 130] width 559 height 261
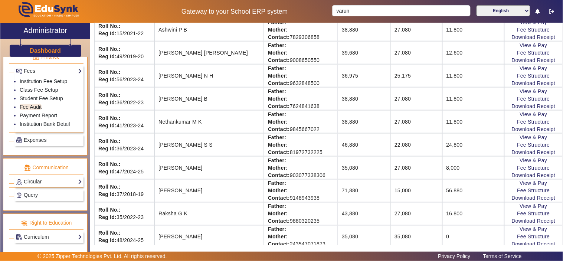
drag, startPoint x: 318, startPoint y: 191, endPoint x: 463, endPoint y: 188, distance: 145.1
click at [463, 188] on tr "Roll No.: Reg Id: 37/2018-19 [PERSON_NAME] Father: Mother: Contact: 9148943938 …" at bounding box center [328, 190] width 468 height 23
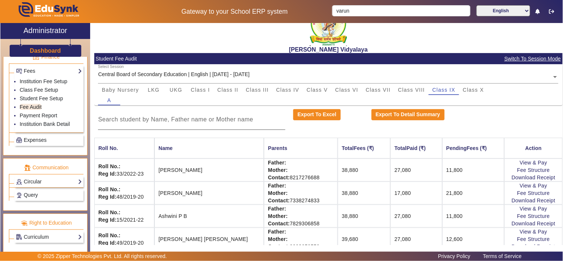
scroll to position [0, 0]
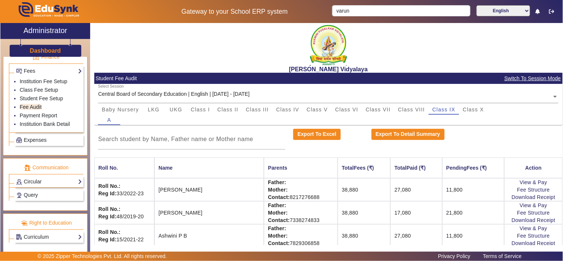
click at [317, 95] on input "text" at bounding box center [328, 97] width 460 height 8
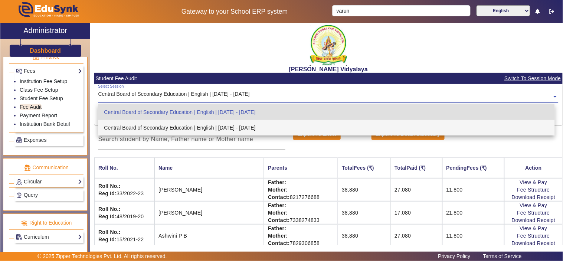
click at [253, 128] on div "Central Board of Secondary Education | English | [DATE] - [DATE]" at bounding box center [326, 128] width 457 height 16
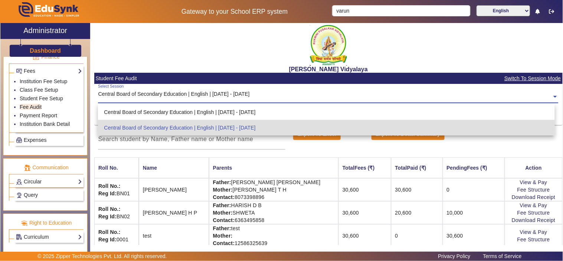
click at [249, 95] on input "text" at bounding box center [328, 97] width 460 height 8
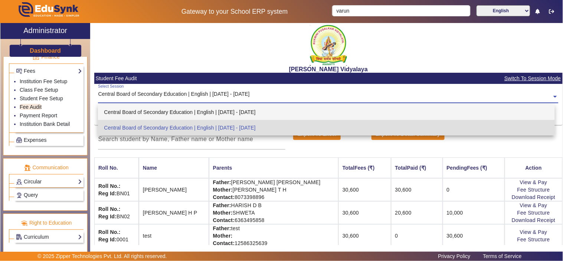
click at [245, 111] on div "Central Board of Secondary Education | English | [DATE] - [DATE]" at bounding box center [326, 112] width 457 height 16
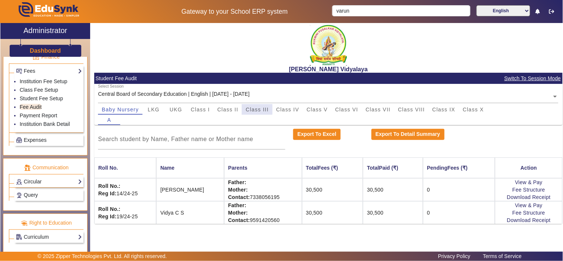
click at [254, 107] on span "Class III" at bounding box center [257, 109] width 23 height 5
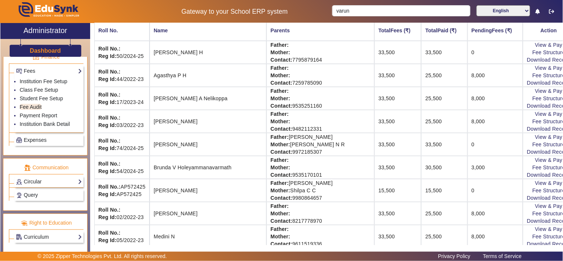
scroll to position [206, 0]
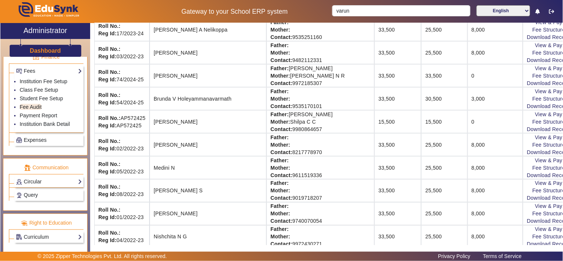
drag, startPoint x: 477, startPoint y: 50, endPoint x: 344, endPoint y: 51, distance: 133.2
click at [344, 51] on tr "Roll No.: Reg Id: 03/2022-23 [PERSON_NAME] Father: Mother: Contact: 9482112331 …" at bounding box center [334, 52] width 480 height 23
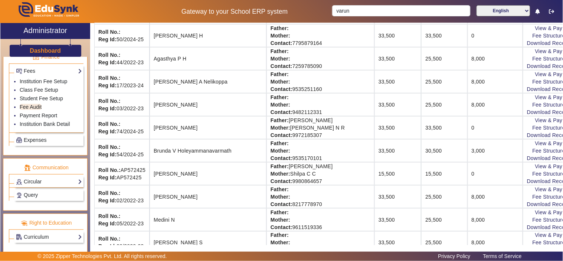
scroll to position [137, 0]
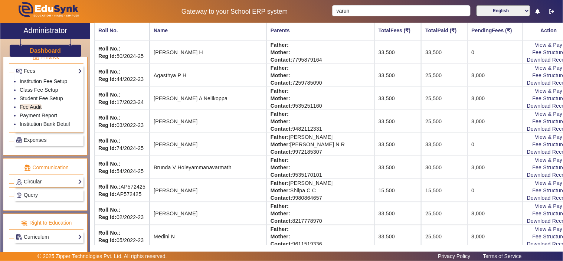
click at [374, 123] on td "33,500" at bounding box center [397, 121] width 47 height 23
click at [532, 121] on link "Fee Structure" at bounding box center [548, 121] width 33 height 6
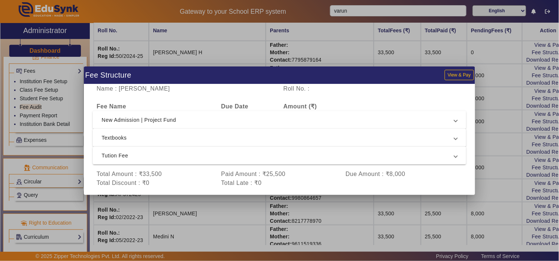
click at [211, 119] on span "New Admission | Project Fund" at bounding box center [278, 119] width 352 height 9
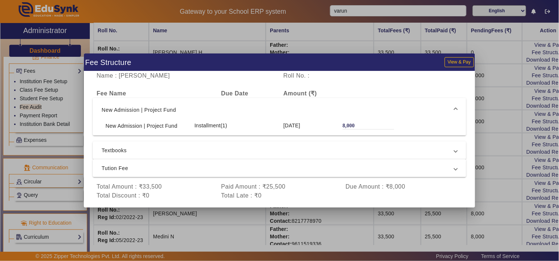
click at [380, 38] on div at bounding box center [279, 130] width 559 height 261
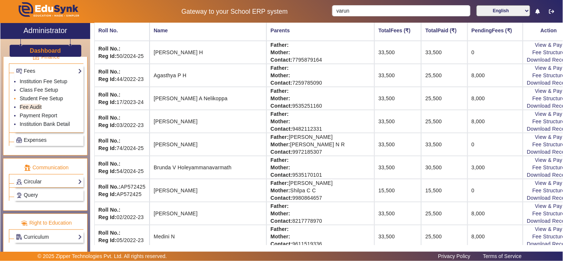
click at [42, 97] on link "Student Fee Setup" at bounding box center [41, 98] width 43 height 6
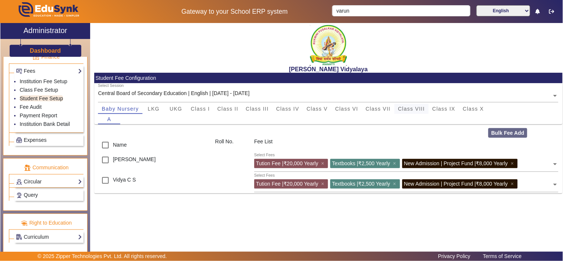
click at [411, 106] on span "Class VIII" at bounding box center [411, 108] width 27 height 5
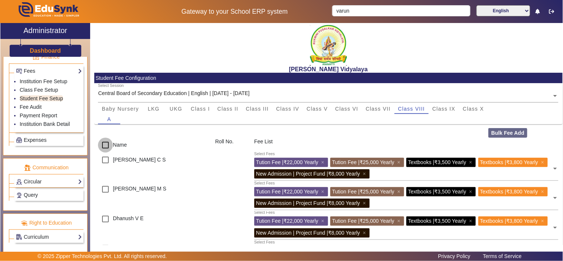
click at [108, 146] on input "checkbox" at bounding box center [105, 145] width 15 height 15
checkbox input "true"
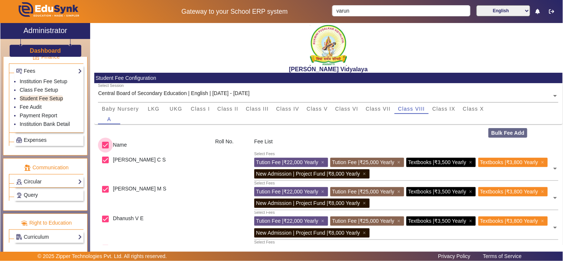
checkbox input "true"
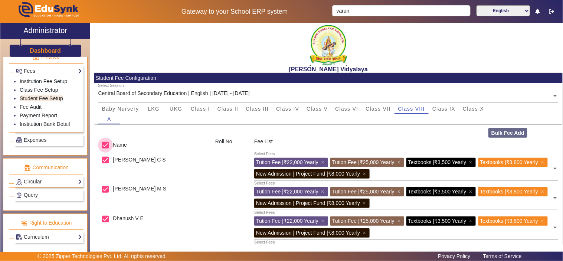
checkbox input "true"
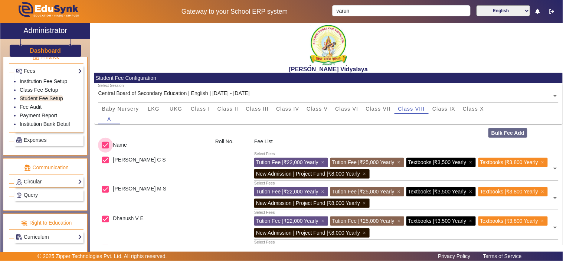
checkbox input "true"
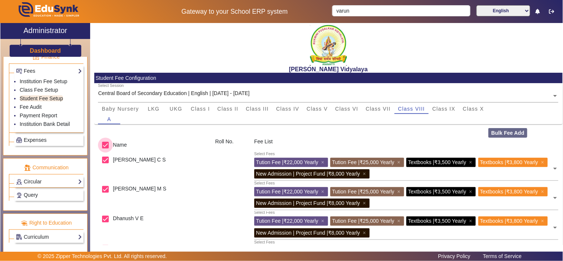
checkbox input "true"
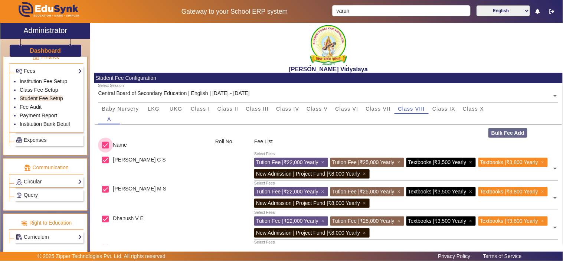
checkbox input "true"
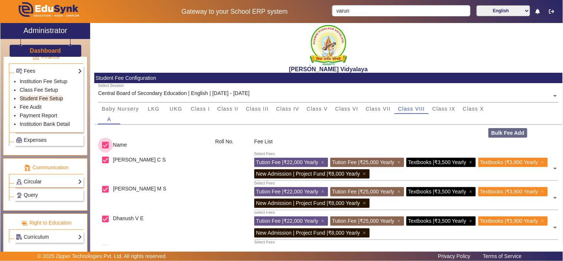
checkbox input "true"
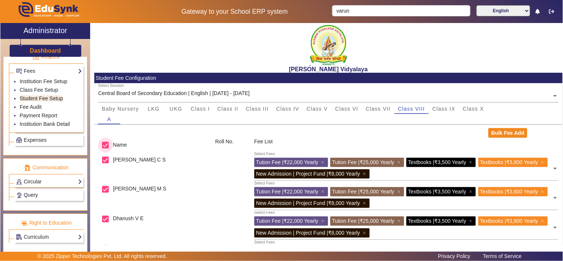
click at [106, 147] on input "checkbox" at bounding box center [105, 145] width 15 height 15
checkbox input "false"
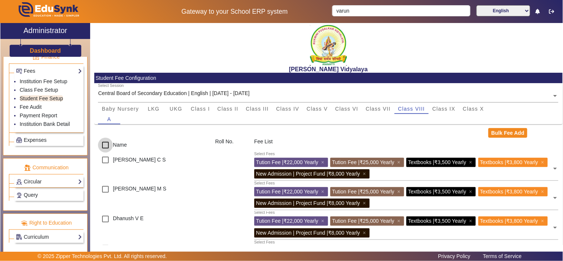
checkbox input "false"
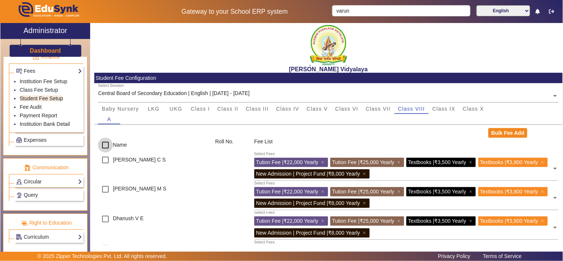
checkbox input "false"
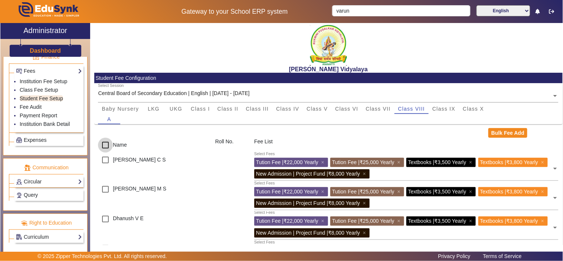
checkbox input "false"
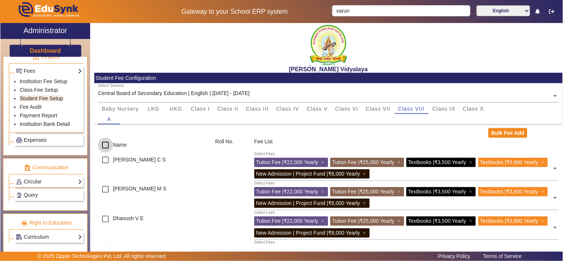
checkbox input "false"
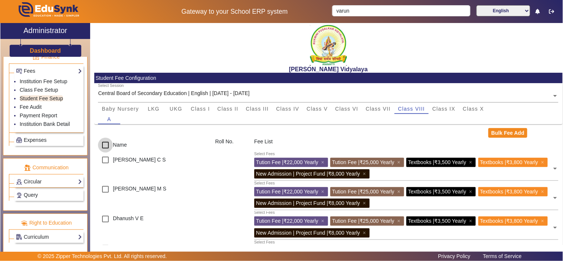
checkbox input "false"
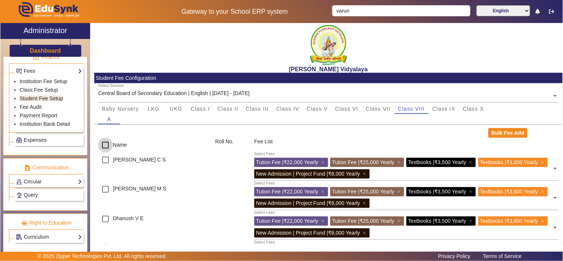
checkbox input "false"
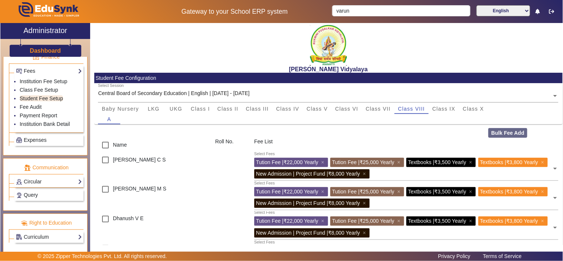
click at [211, 98] on input "text" at bounding box center [328, 96] width 460 height 8
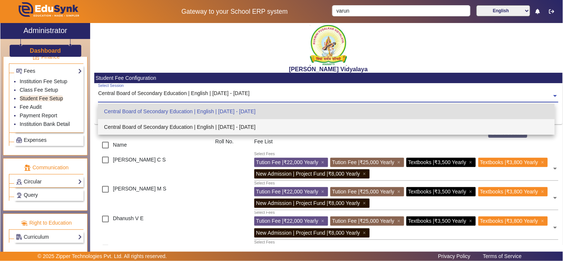
click at [216, 127] on div "Central Board of Secondary Education | English | [DATE] - [DATE]" at bounding box center [326, 127] width 457 height 16
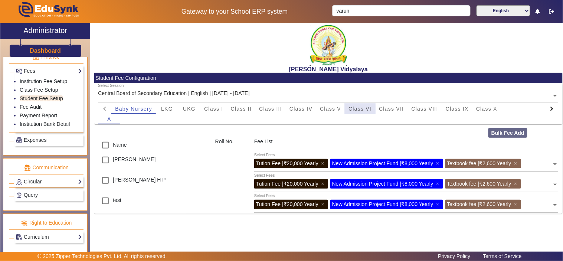
click at [354, 111] on span "Class VI" at bounding box center [359, 108] width 23 height 5
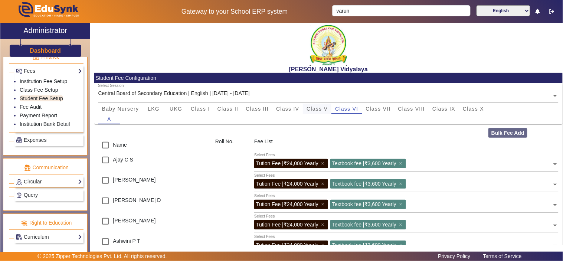
click at [318, 107] on span "Class V" at bounding box center [316, 108] width 21 height 5
click at [347, 109] on span "Class VI" at bounding box center [346, 108] width 23 height 5
click at [381, 106] on span "Class VII" at bounding box center [378, 108] width 25 height 5
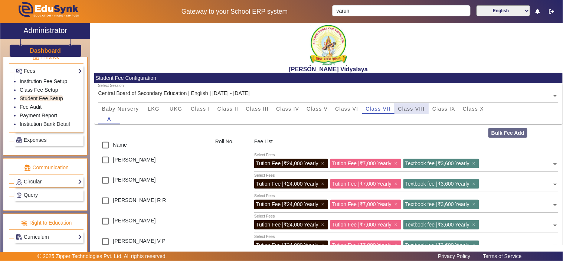
click at [417, 108] on span "Class VIII" at bounding box center [411, 108] width 27 height 5
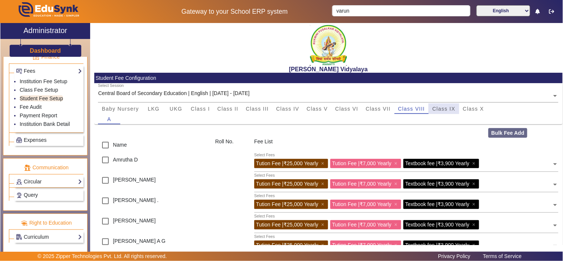
click at [446, 108] on span "Class IX" at bounding box center [443, 108] width 23 height 5
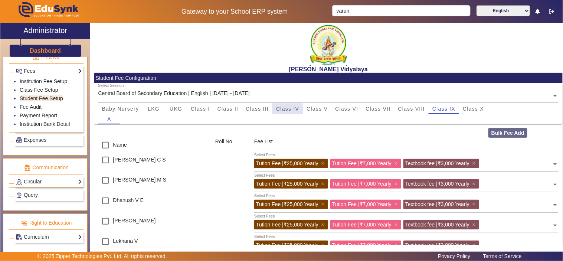
click at [276, 108] on span "Class IV" at bounding box center [287, 108] width 23 height 5
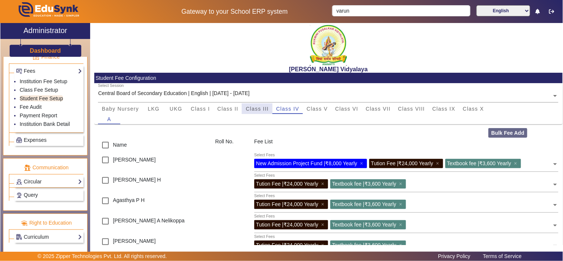
click at [253, 108] on span "Class III" at bounding box center [257, 108] width 23 height 5
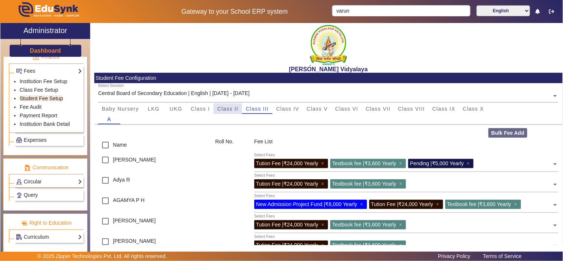
click at [231, 109] on span "Class II" at bounding box center [227, 108] width 21 height 5
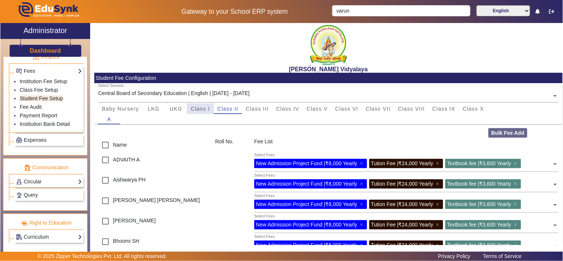
click at [191, 107] on span "Class I" at bounding box center [200, 108] width 19 height 5
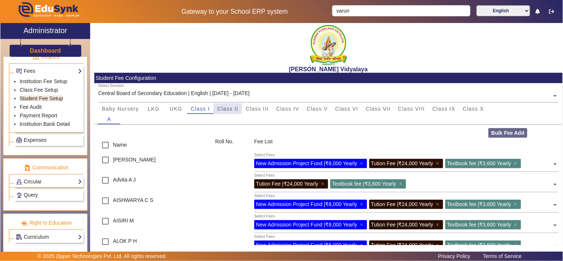
click at [237, 111] on span "Class II" at bounding box center [227, 108] width 21 height 5
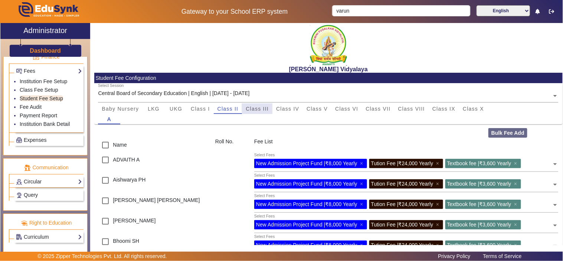
click at [265, 107] on span "Class III" at bounding box center [257, 108] width 23 height 5
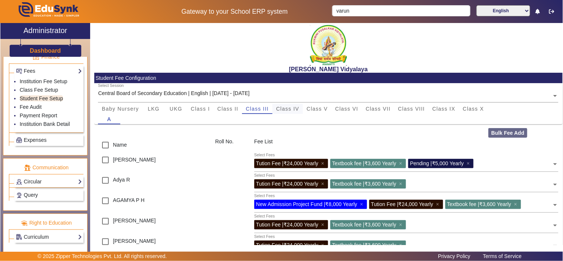
click at [289, 107] on span "Class IV" at bounding box center [287, 108] width 23 height 5
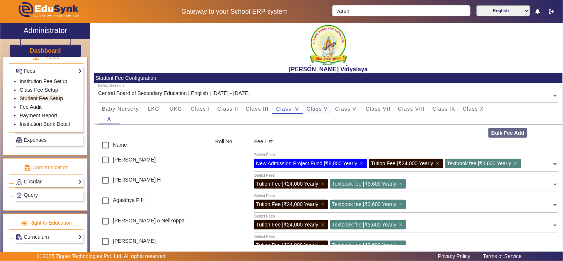
click at [324, 108] on span "Class V" at bounding box center [316, 108] width 21 height 5
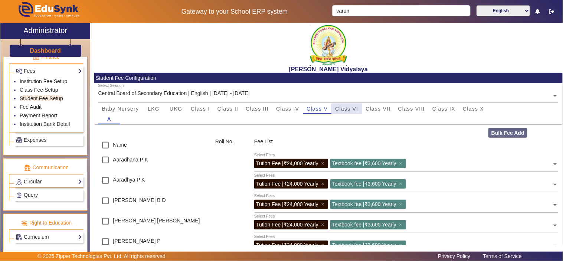
click at [347, 111] on span "Class VI" at bounding box center [346, 108] width 23 height 5
click at [377, 109] on span "Class VII" at bounding box center [378, 108] width 25 height 5
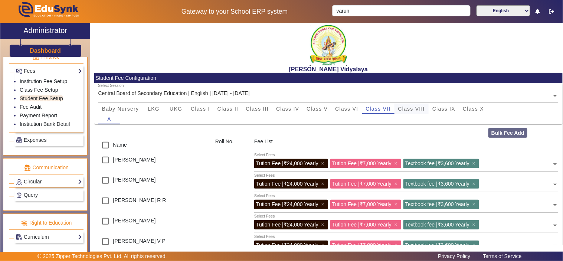
click at [408, 108] on span "Class VIII" at bounding box center [411, 108] width 27 height 5
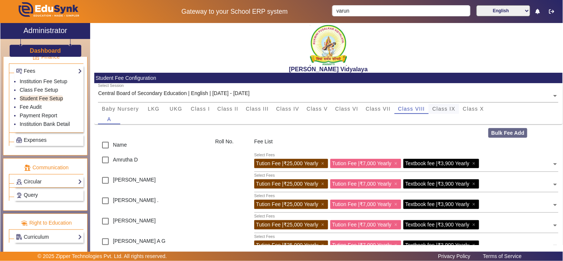
click at [444, 109] on span "Class IX" at bounding box center [443, 108] width 23 height 5
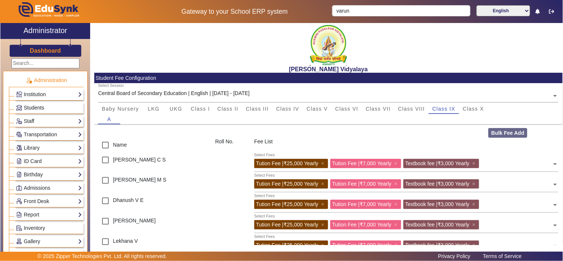
click at [36, 105] on span "Students" at bounding box center [34, 108] width 20 height 6
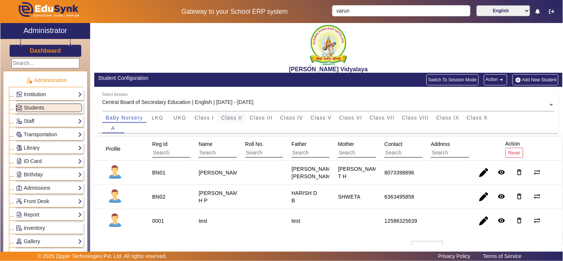
click at [233, 118] on span "Class II" at bounding box center [231, 117] width 21 height 5
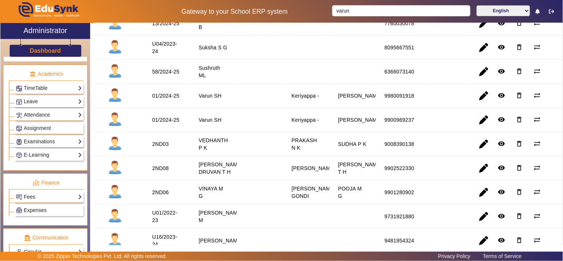
scroll to position [343, 0]
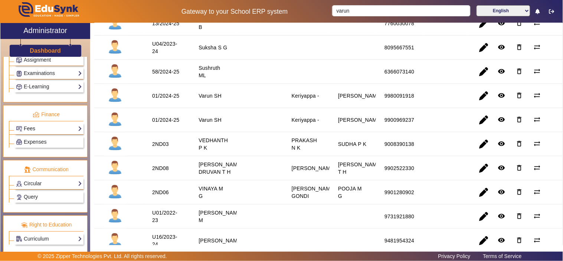
click at [30, 131] on link "Fees" at bounding box center [49, 128] width 66 height 9
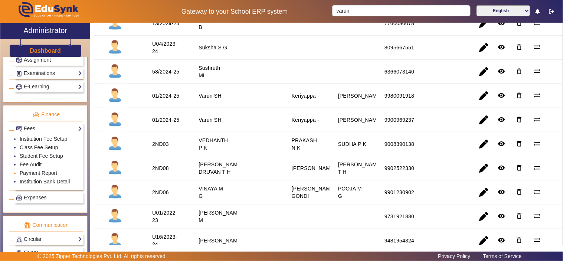
click at [32, 174] on link "Payment Report" at bounding box center [38, 173] width 37 height 6
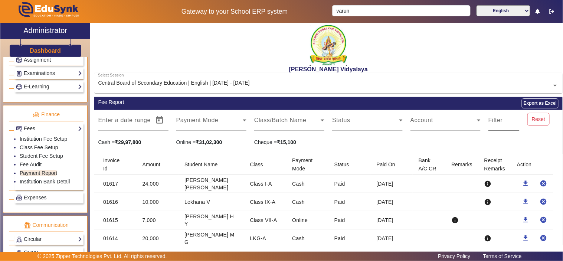
click at [492, 121] on mat-label "Filter" at bounding box center [495, 120] width 14 height 6
click at [492, 121] on input "Filter" at bounding box center [503, 123] width 31 height 9
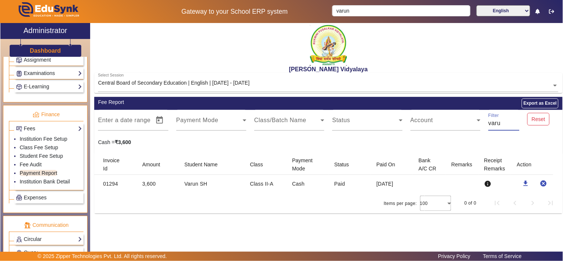
type input "varu"
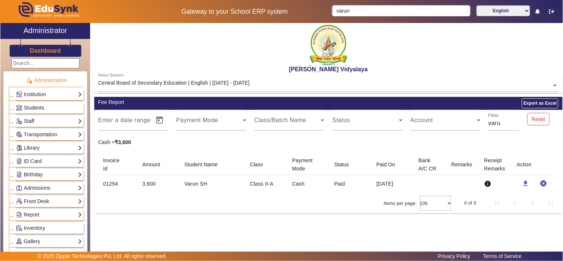
click at [34, 107] on span "Students" at bounding box center [34, 108] width 20 height 6
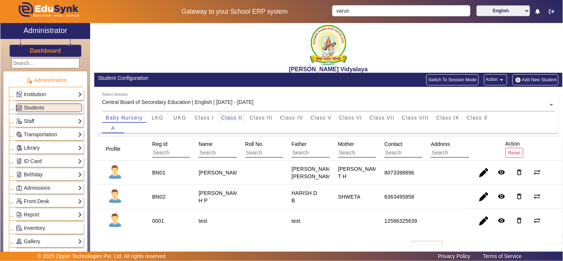
click at [234, 115] on span "Class II" at bounding box center [231, 117] width 21 height 5
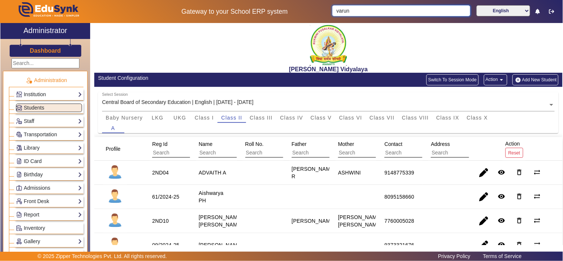
click at [387, 9] on input "varun" at bounding box center [401, 10] width 138 height 11
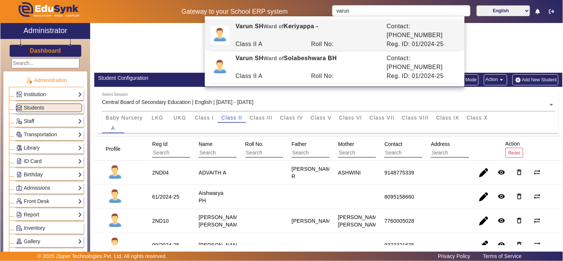
click at [183, 35] on div "[PERSON_NAME] Vidyalaya" at bounding box center [328, 48] width 468 height 50
click at [358, 10] on input "varun" at bounding box center [401, 10] width 138 height 11
drag, startPoint x: 412, startPoint y: 36, endPoint x: 509, endPoint y: 50, distance: 97.8
click at [442, 62] on div "Varun [PERSON_NAME] of Keriyappa - Contact: [PHONE_NUMBER] Class II A Roll No: …" at bounding box center [335, 51] width 260 height 70
drag, startPoint x: 508, startPoint y: 50, endPoint x: 414, endPoint y: 65, distance: 95.4
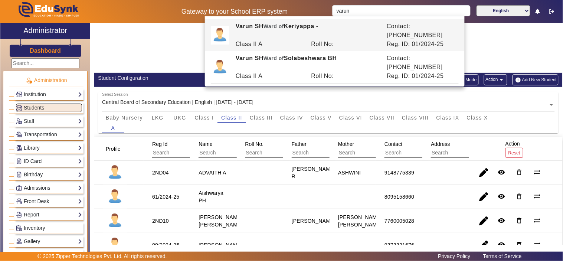
click at [508, 50] on div "[PERSON_NAME] Vidyalaya" at bounding box center [328, 48] width 468 height 50
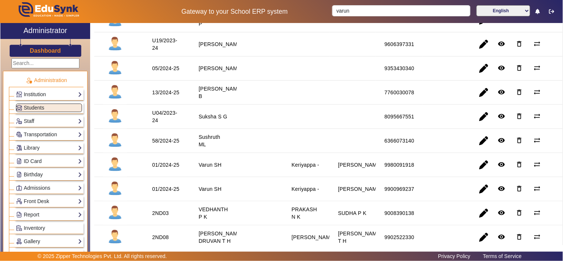
scroll to position [824, 0]
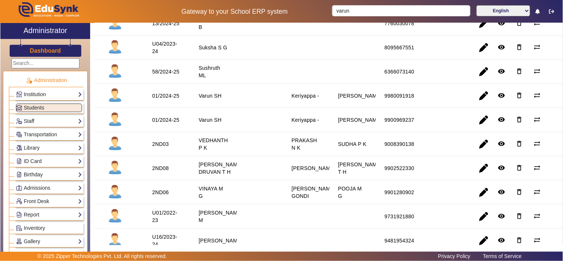
drag, startPoint x: 151, startPoint y: 99, endPoint x: 416, endPoint y: 127, distance: 266.0
click at [424, 122] on mat-cell at bounding box center [445, 120] width 46 height 24
click at [170, 121] on div "01/2024-25" at bounding box center [165, 119] width 27 height 7
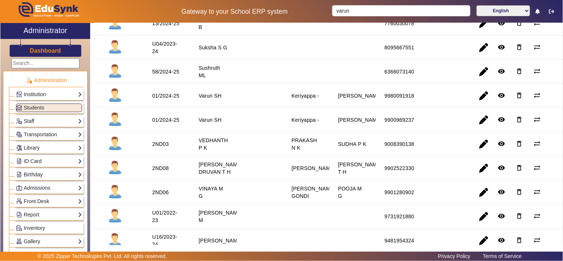
click at [170, 121] on div "01/2024-25" at bounding box center [165, 119] width 27 height 7
click at [167, 99] on div "01/2024-25" at bounding box center [165, 95] width 27 height 7
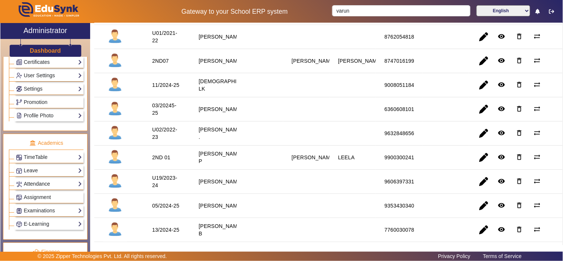
scroll to position [343, 0]
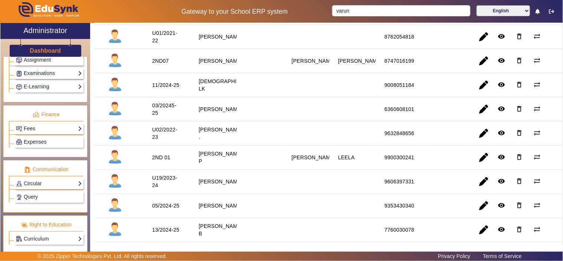
click at [39, 128] on link "Fees" at bounding box center [49, 128] width 66 height 9
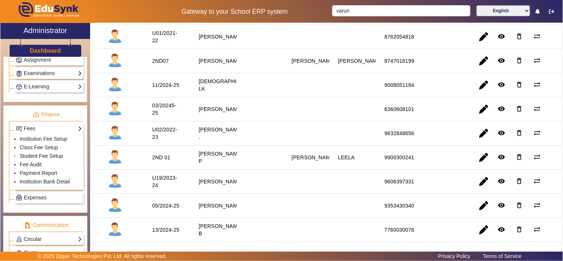
click at [41, 159] on link "Student Fee Setup" at bounding box center [41, 156] width 43 height 6
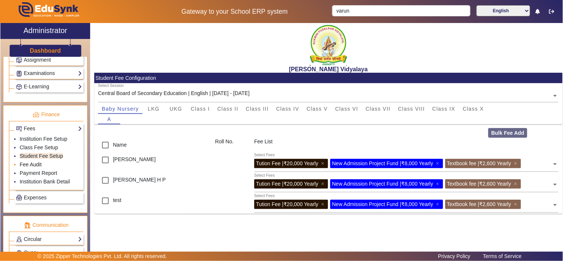
click at [36, 164] on link "Fee Audit" at bounding box center [31, 164] width 22 height 6
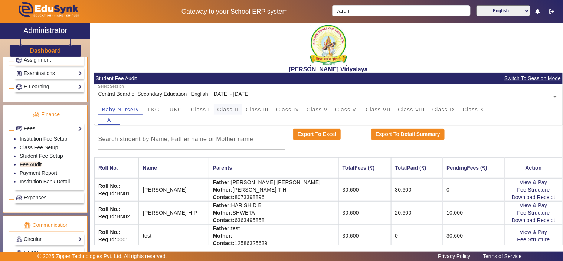
click at [227, 108] on span "Class II" at bounding box center [227, 109] width 21 height 5
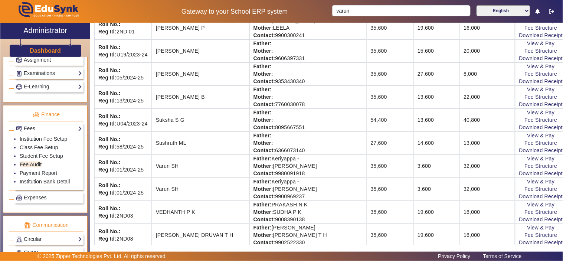
scroll to position [755, 0]
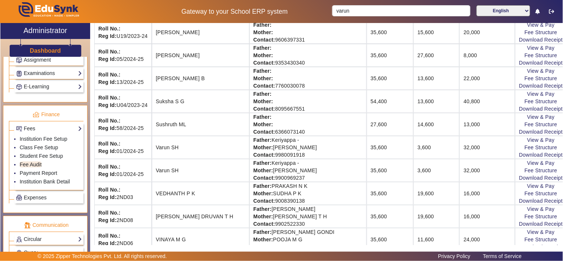
drag, startPoint x: 156, startPoint y: 149, endPoint x: 190, endPoint y: 171, distance: 40.4
drag, startPoint x: 368, startPoint y: 171, endPoint x: 427, endPoint y: 172, distance: 58.6
click at [427, 172] on tr "Roll No.: Reg Id: 01/2024-25 Varun SH Father: Keriyappa - Mother: [PERSON_NAME]…" at bounding box center [330, 170] width 473 height 23
drag, startPoint x: 410, startPoint y: 147, endPoint x: 383, endPoint y: 146, distance: 27.5
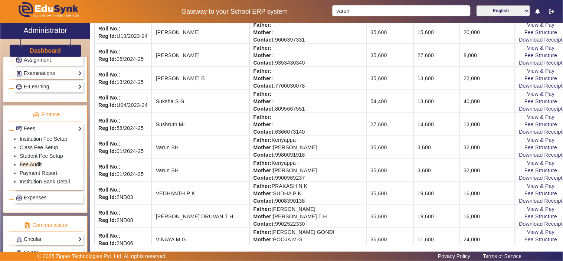
click at [430, 147] on tr "Roll No.: Reg Id: 01/2024-25 Varun SH Father: Keriyappa - Mother: [PERSON_NAME]…" at bounding box center [330, 147] width 473 height 23
click at [33, 172] on link "Payment Report" at bounding box center [38, 173] width 37 height 6
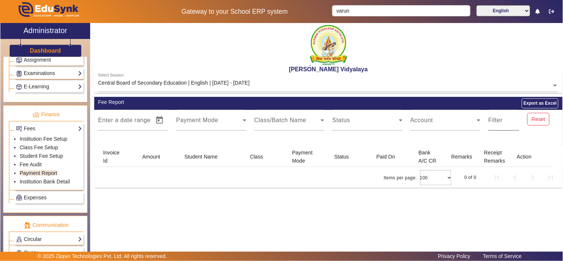
click at [496, 121] on mat-label "Filter" at bounding box center [495, 120] width 14 height 6
click at [496, 121] on input "Filter" at bounding box center [503, 123] width 31 height 9
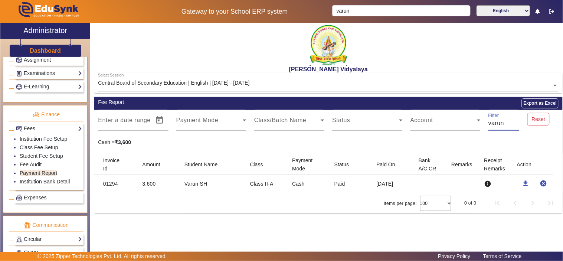
type input "varun"
drag, startPoint x: 101, startPoint y: 184, endPoint x: 425, endPoint y: 190, distance: 323.6
click at [425, 190] on mat-row "01294 3,600 Varun SH Class II-A Cash Paid [DATE] info download cancel" at bounding box center [328, 184] width 468 height 18
